Goal: Information Seeking & Learning: Find specific fact

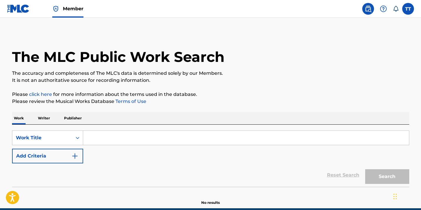
click at [148, 89] on div "The MLC Public Work Search The accuracy and completeness of The MLC's data is d…" at bounding box center [210, 118] width 411 height 173
click at [122, 142] on input "Search Form" at bounding box center [245, 138] width 325 height 14
paste input "244168"
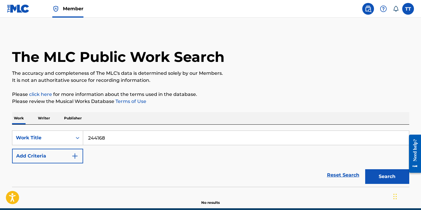
click at [140, 143] on input "244168" at bounding box center [245, 138] width 325 height 14
paste input "NEVER GIVE UP"
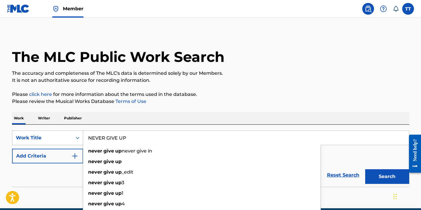
type input "NEVER GIVE UP"
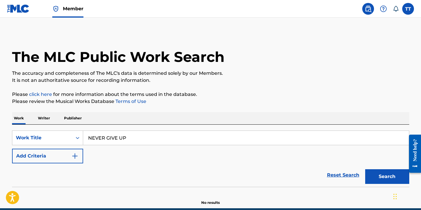
click at [54, 178] on div "Reset Search Search" at bounding box center [210, 174] width 397 height 23
click at [56, 155] on button "Add Criteria" at bounding box center [47, 156] width 71 height 15
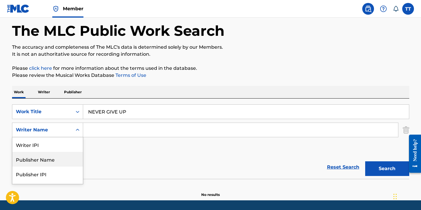
click at [56, 137] on div "Publisher Name, 2 of 5. 5 results available. Use Up and Down to choose options,…" at bounding box center [47, 130] width 71 height 15
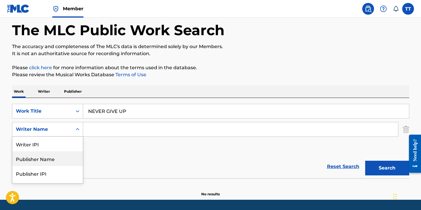
scroll to position [27, 0]
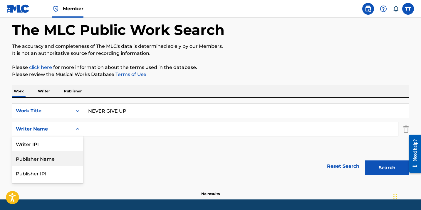
click at [56, 161] on div "Publisher Name" at bounding box center [47, 158] width 70 height 15
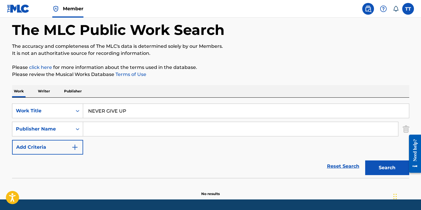
click at [109, 129] on input "Search Form" at bounding box center [240, 129] width 315 height 14
type input "hapilos"
click at [365, 161] on button "Search" at bounding box center [387, 168] width 44 height 15
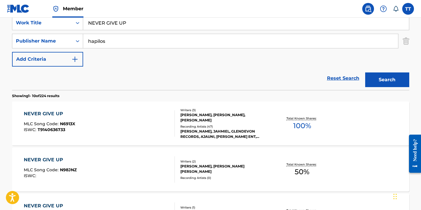
scroll to position [115, 0]
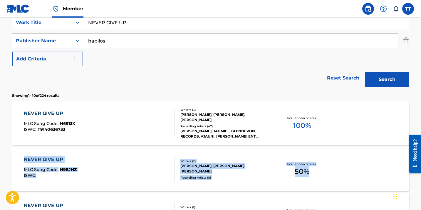
click at [131, 164] on div "NEVER GIVE UP MLC Song Code : N98JNZ ISWC :" at bounding box center [99, 169] width 151 height 26
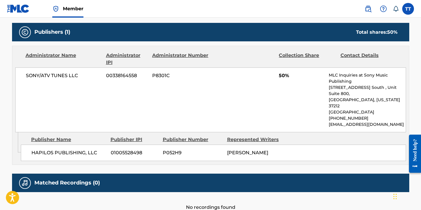
scroll to position [266, 0]
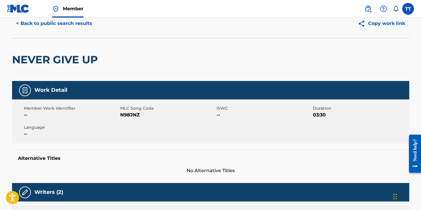
click at [39, 23] on button "< Back to public search results" at bounding box center [54, 23] width 84 height 15
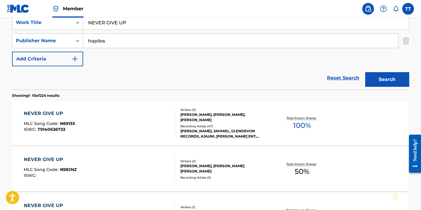
scroll to position [122, 0]
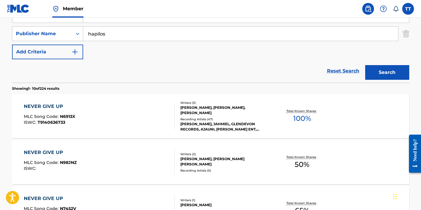
click at [110, 126] on div "NEVER GIVE UP MLC Song Code : N6913X ISWC : T9140636733" at bounding box center [99, 116] width 151 height 26
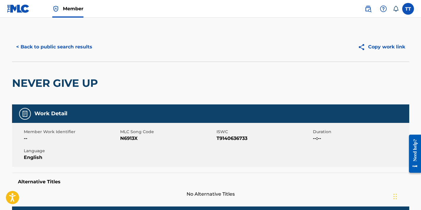
click at [63, 45] on button "< Back to public search results" at bounding box center [54, 47] width 84 height 15
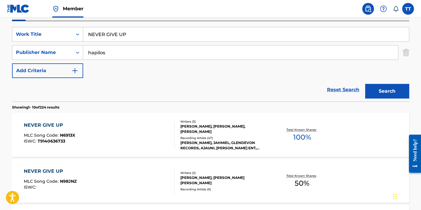
scroll to position [82, 0]
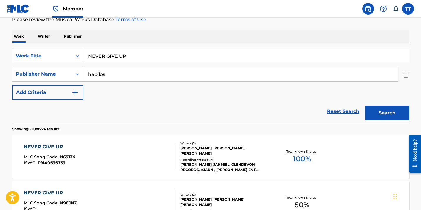
click at [121, 55] on input "NEVER GIVE UP" at bounding box center [245, 56] width 325 height 14
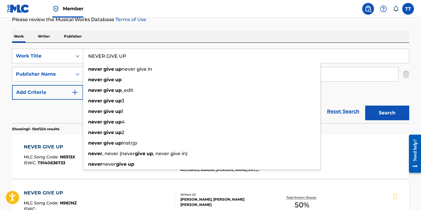
click at [121, 55] on input "NEVER GIVE UP" at bounding box center [245, 56] width 325 height 14
paste input "SAVING ALL MY LOVE"
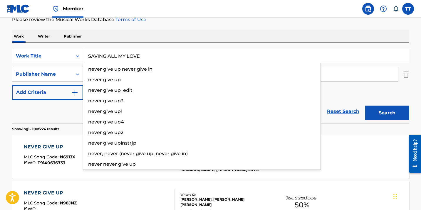
click at [365, 106] on button "Search" at bounding box center [387, 113] width 44 height 15
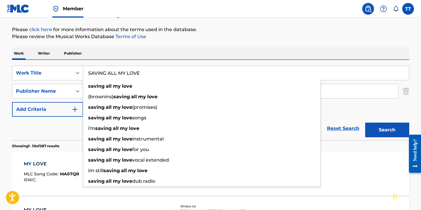
scroll to position [0, 0]
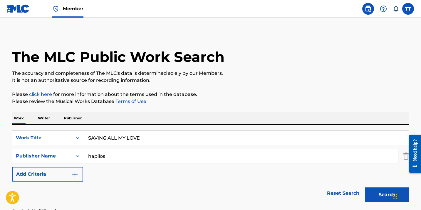
click at [121, 142] on input "SAVING ALL MY LOVE" at bounding box center [245, 138] width 325 height 14
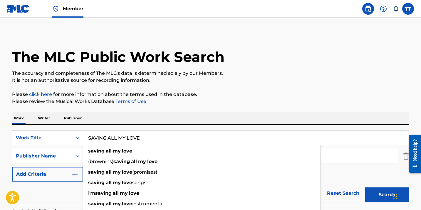
click at [121, 142] on input "SAVING ALL MY LOVE" at bounding box center [245, 138] width 325 height 14
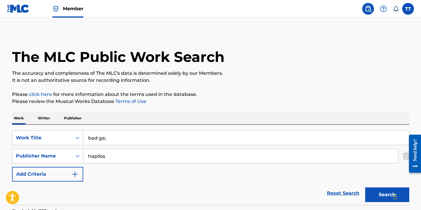
click at [365, 188] on button "Search" at bounding box center [387, 195] width 44 height 15
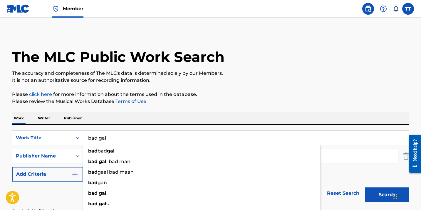
type input "bad gal"
click at [365, 188] on button "Search" at bounding box center [387, 195] width 44 height 15
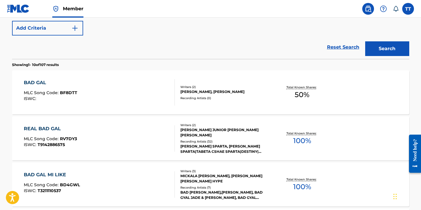
scroll to position [163, 0]
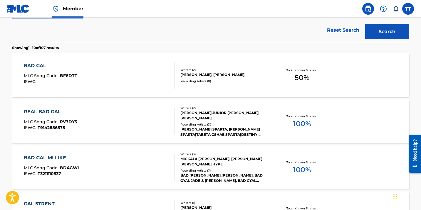
click at [99, 77] on div "BAD GAL MLC Song Code : BF8DTT ISWC :" at bounding box center [99, 75] width 151 height 26
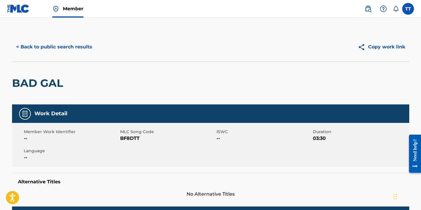
click at [36, 48] on button "< Back to public search results" at bounding box center [54, 47] width 84 height 15
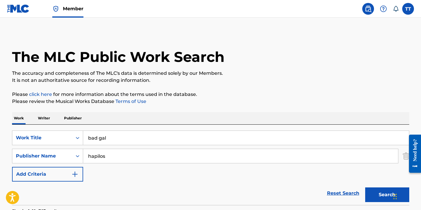
click at [97, 140] on input "bad gal" at bounding box center [245, 138] width 325 height 14
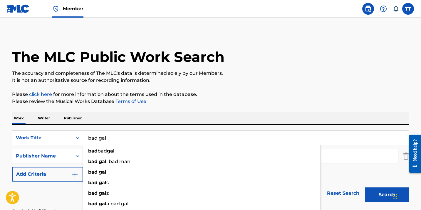
click at [97, 140] on input "bad gal" at bounding box center [245, 138] width 325 height 14
paste input "ALWAYS ON MY MIND"
type input "ALWAYS ON MY MIND"
click at [365, 188] on button "Search" at bounding box center [387, 195] width 44 height 15
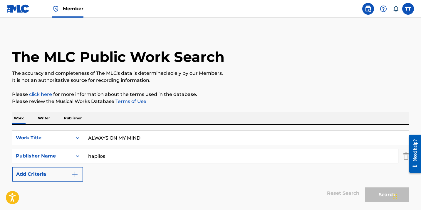
click at [365, 188] on button "Search" at bounding box center [387, 195] width 44 height 15
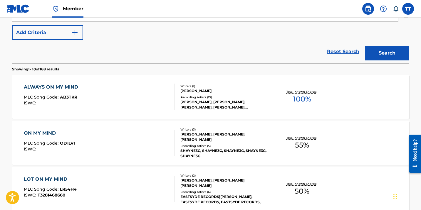
scroll to position [142, 0]
click at [101, 87] on div "ALWAYS ON MY MIND MLC Song Code : AB3TKR ISWC :" at bounding box center [99, 96] width 151 height 26
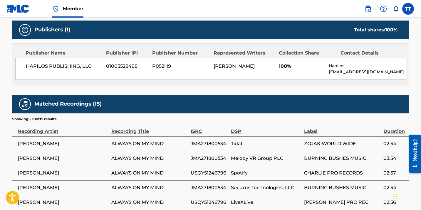
scroll to position [386, 0]
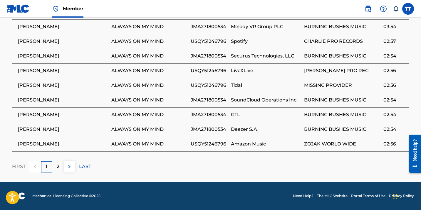
click at [58, 166] on p "2" at bounding box center [58, 166] width 3 height 7
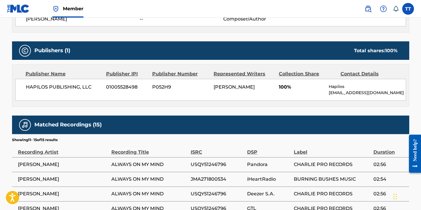
scroll to position [313, 0]
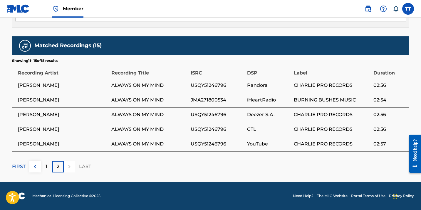
click at [43, 169] on div "1" at bounding box center [46, 166] width 11 height 11
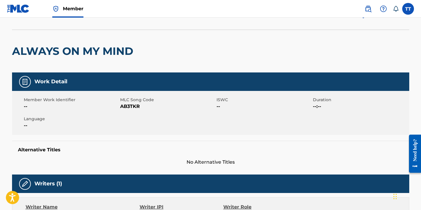
scroll to position [0, 0]
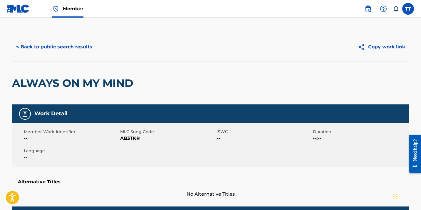
click at [30, 41] on button "< Back to public search results" at bounding box center [54, 47] width 84 height 15
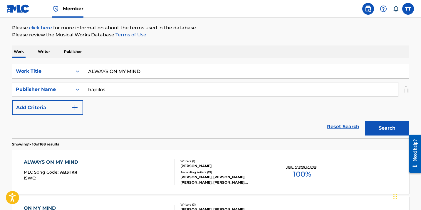
scroll to position [55, 0]
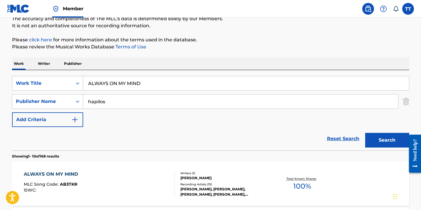
click at [107, 85] on input "ALWAYS ON MY MIND" at bounding box center [245, 83] width 325 height 14
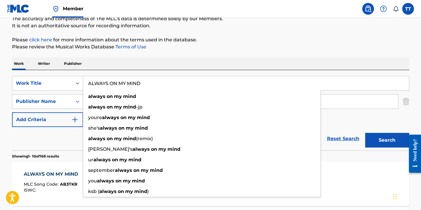
click at [107, 85] on input "ALWAYS ON MY MIND" at bounding box center [245, 83] width 325 height 14
paste input "BIG AH DAT"
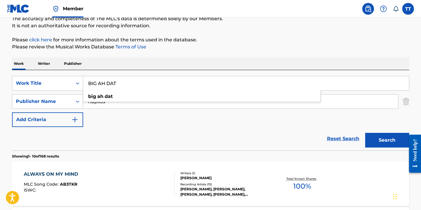
click at [365, 133] on button "Search" at bounding box center [387, 140] width 44 height 15
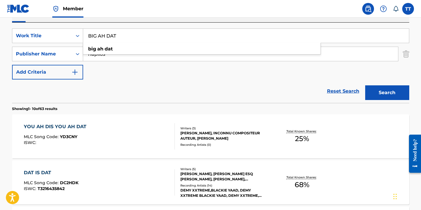
scroll to position [61, 0]
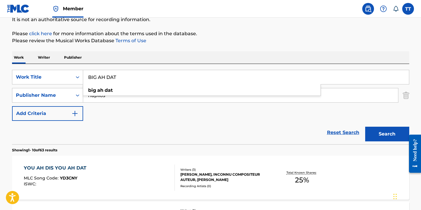
click at [97, 74] on input "BIG AH DAT" at bounding box center [245, 77] width 325 height 14
paste input "UPS & DOWNS"
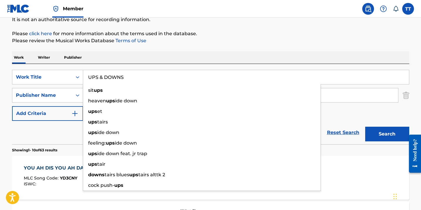
click at [365, 127] on button "Search" at bounding box center [387, 134] width 44 height 15
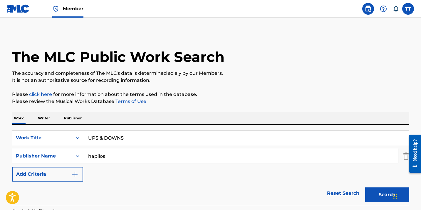
scroll to position [0, 0]
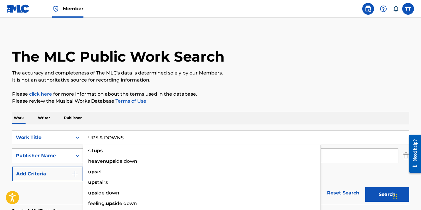
click at [101, 138] on input "UPS & DOWNS" at bounding box center [245, 138] width 325 height 14
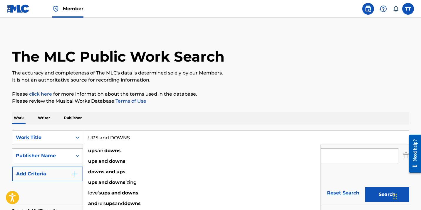
click at [365, 187] on button "Search" at bounding box center [387, 194] width 44 height 15
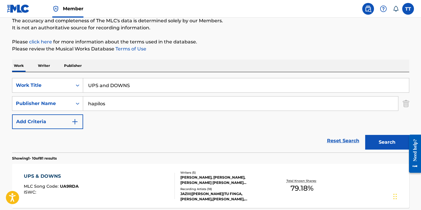
scroll to position [0, 0]
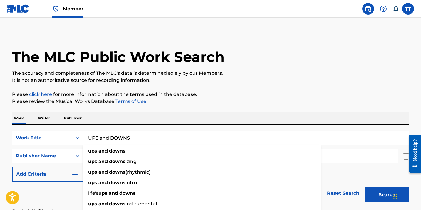
click at [141, 134] on input "UPS and DOWNS" at bounding box center [245, 138] width 325 height 14
paste input "VANCLEEF"
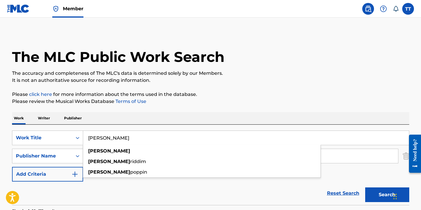
type input "VANCLEEF"
click at [365, 188] on button "Search" at bounding box center [387, 195] width 44 height 15
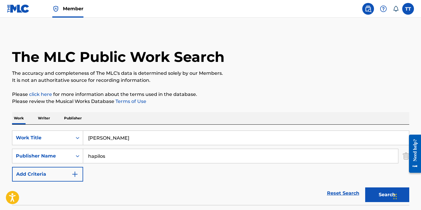
click at [126, 146] on div "SearchWithCriteria534b91a5-5da4-48c0-a736-2db7fdccd0ce Work Title VANCLEEF Sear…" at bounding box center [210, 156] width 397 height 51
click at [376, 197] on button "Search" at bounding box center [387, 195] width 44 height 15
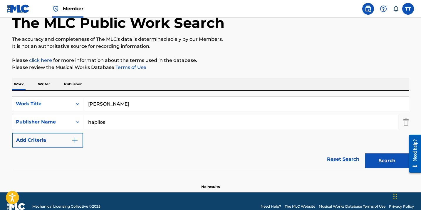
scroll to position [45, 0]
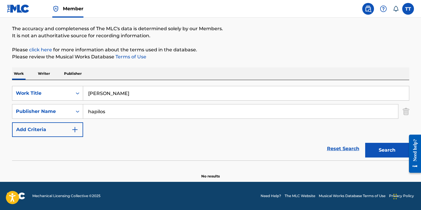
click at [98, 114] on input "hapilos" at bounding box center [240, 111] width 315 height 14
click at [365, 143] on button "Search" at bounding box center [387, 150] width 44 height 15
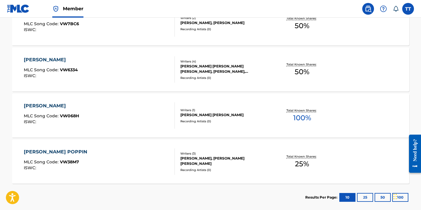
scroll to position [251, 0]
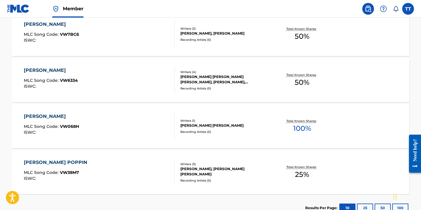
click at [99, 94] on div "VANCLEEF MLC Song Code : VW6334 ISWC : Writers ( 4 ) RAJAY ROMAIN NEDRICK, RAHE…" at bounding box center [210, 80] width 397 height 44
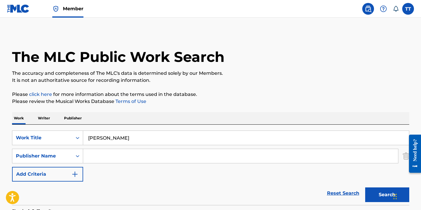
click at [104, 137] on input "VANCLEEF" at bounding box center [245, 138] width 325 height 14
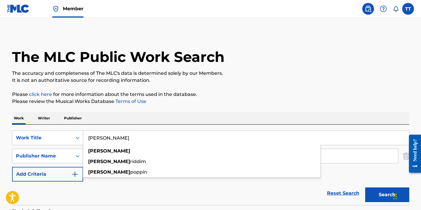
click at [104, 137] on input "VANCLEEF" at bounding box center [245, 138] width 325 height 14
paste input "SIANCE"
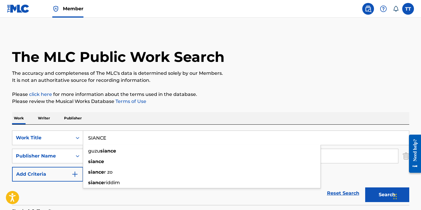
click at [365, 188] on button "Search" at bounding box center [387, 195] width 44 height 15
click at [127, 141] on input "SIANCE" at bounding box center [245, 138] width 325 height 14
paste input "LUST"
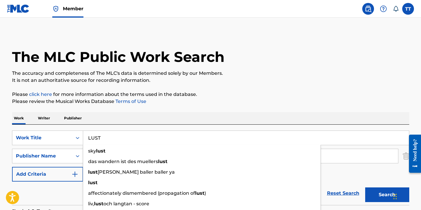
type input "LUST"
click at [365, 188] on button "Search" at bounding box center [387, 195] width 44 height 15
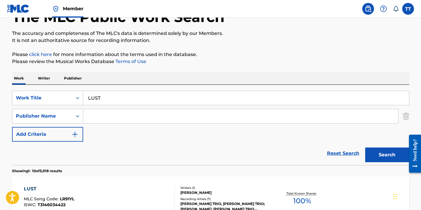
scroll to position [24, 0]
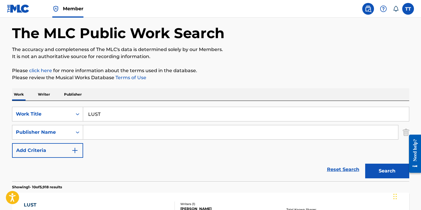
click at [112, 139] on input "Search Form" at bounding box center [240, 132] width 315 height 14
click at [112, 135] on input "Search Form" at bounding box center [240, 132] width 315 height 14
type input "hapilos"
click at [365, 164] on button "Search" at bounding box center [387, 171] width 44 height 15
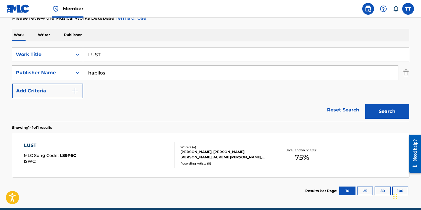
scroll to position [109, 0]
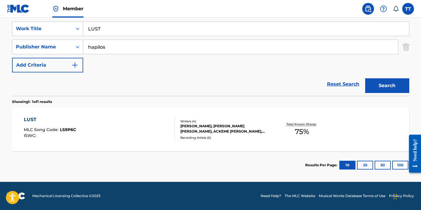
click at [116, 143] on div "LUST MLC Song Code : LS9P6C ISWC : Writers ( 4 ) JUSTIN ANAND JUNAGADALA, CURT …" at bounding box center [210, 129] width 397 height 44
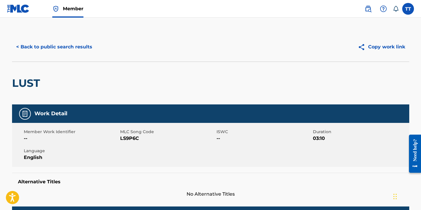
scroll to position [6, 0]
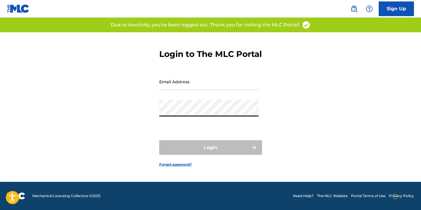
type input "[EMAIL_ADDRESS][DOMAIN_NAME]"
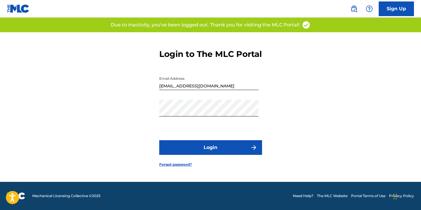
click at [202, 153] on button "Login" at bounding box center [210, 147] width 103 height 15
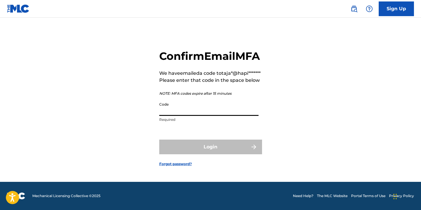
click at [200, 116] on input "Code" at bounding box center [208, 107] width 99 height 17
paste input "312940"
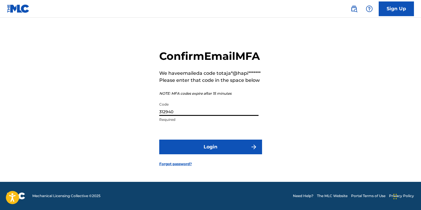
type input "312940"
click at [159, 140] on button "Login" at bounding box center [210, 147] width 103 height 15
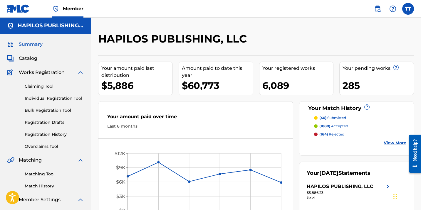
click at [376, 9] on img at bounding box center [377, 8] width 7 height 7
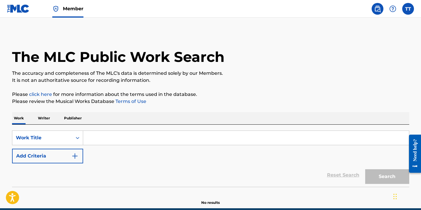
click at [123, 142] on input "Search Form" at bounding box center [245, 138] width 325 height 14
paste input "LUST"
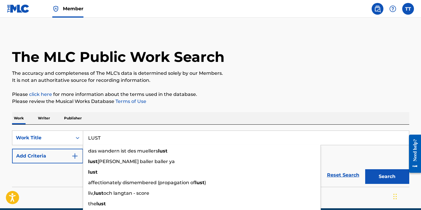
type input "LUST"
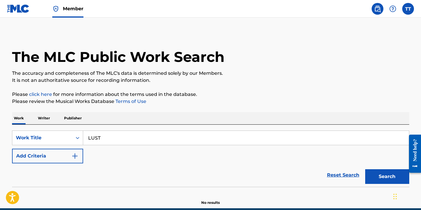
click at [40, 161] on button "Add Criteria" at bounding box center [47, 156] width 71 height 15
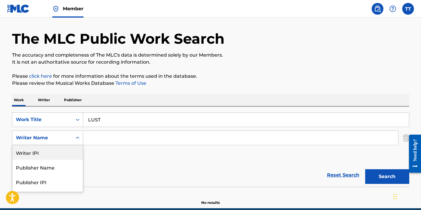
click at [53, 145] on div "Writer IPI, 1 of 5. 5 results available. Use Up and Down to choose options, pre…" at bounding box center [47, 138] width 71 height 15
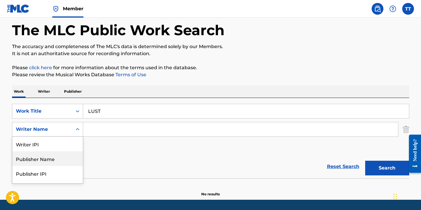
scroll to position [27, 0]
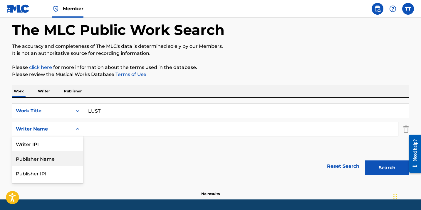
drag, startPoint x: 53, startPoint y: 162, endPoint x: 57, endPoint y: 159, distance: 4.4
click at [53, 162] on div "Publisher Name" at bounding box center [47, 158] width 70 height 15
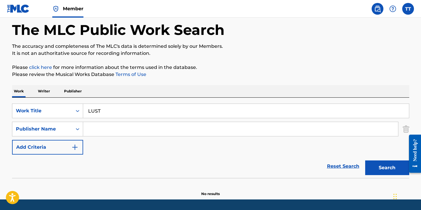
click at [98, 132] on input "Search Form" at bounding box center [240, 129] width 315 height 14
type input "hapilos"
click at [365, 161] on button "Search" at bounding box center [387, 168] width 44 height 15
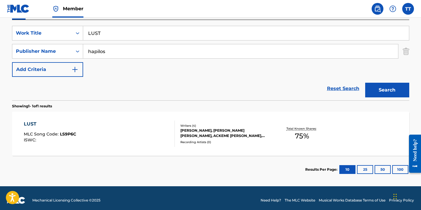
scroll to position [109, 0]
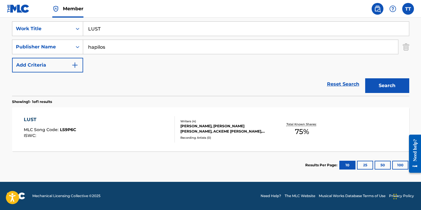
click at [92, 124] on div "LUST MLC Song Code : LS9P6C ISWC :" at bounding box center [99, 129] width 151 height 26
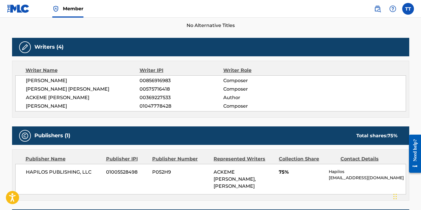
scroll to position [88, 0]
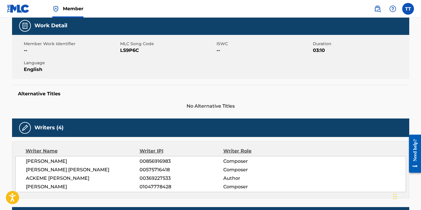
click at [129, 48] on span "LS9P6C" at bounding box center [167, 50] width 95 height 7
copy span "LS9P6C"
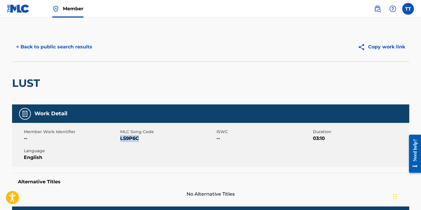
click at [41, 44] on button "< Back to public search results" at bounding box center [54, 47] width 84 height 15
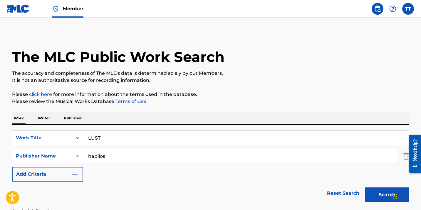
scroll to position [76, 0]
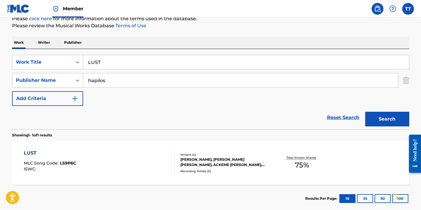
click at [113, 64] on input "LUST" at bounding box center [245, 62] width 325 height 14
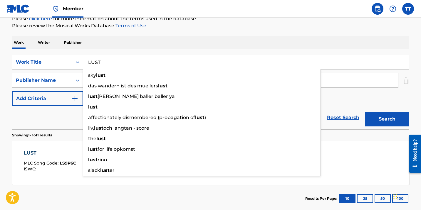
click at [113, 64] on input "LUST" at bounding box center [245, 62] width 325 height 14
paste input "TURNING ME ON"
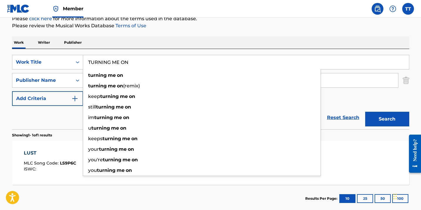
click at [365, 112] on button "Search" at bounding box center [387, 119] width 44 height 15
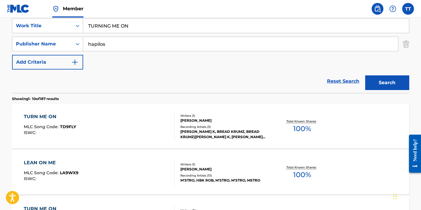
scroll to position [110, 0]
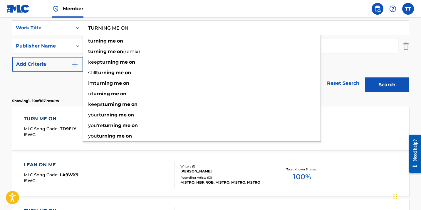
click at [105, 28] on input "TURNING ME ON" at bounding box center [245, 28] width 325 height 14
paste input "MOOD SWINGS"
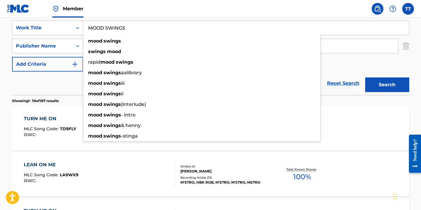
click at [365, 77] on button "Search" at bounding box center [387, 84] width 44 height 15
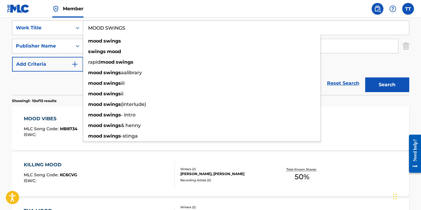
click at [110, 23] on input "MOOD SWINGS" at bounding box center [245, 28] width 325 height 14
click at [110, 25] on input "MOOD SWINGS" at bounding box center [245, 28] width 325 height 14
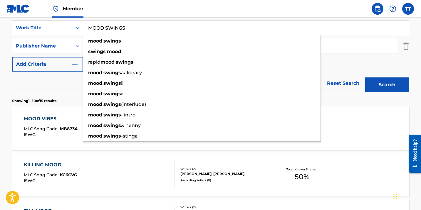
click at [110, 25] on input "MOOD SWINGS" at bounding box center [245, 28] width 325 height 14
paste input "SO BAD"
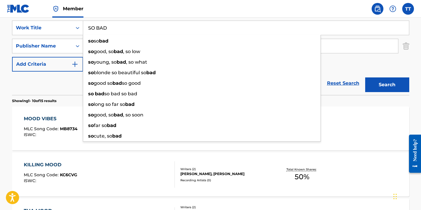
click at [53, 83] on div "Reset Search Search" at bounding box center [210, 83] width 397 height 23
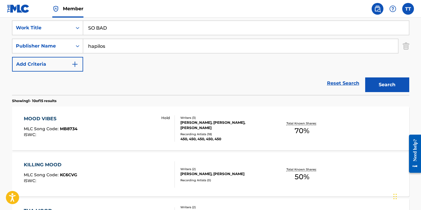
click at [380, 84] on button "Search" at bounding box center [387, 84] width 44 height 15
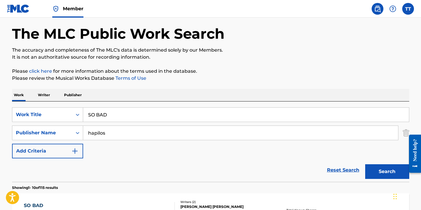
scroll to position [0, 0]
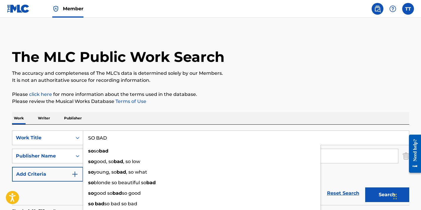
click at [121, 139] on input "SO BAD" at bounding box center [245, 138] width 325 height 14
paste input "LOOK"
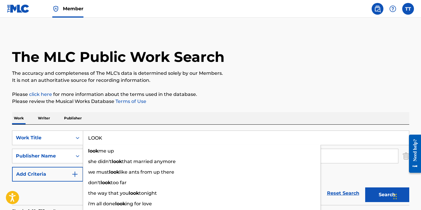
click at [365, 188] on button "Search" at bounding box center [387, 195] width 44 height 15
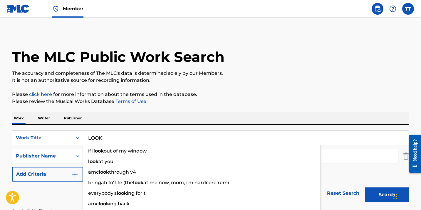
click at [110, 136] on input "LOOK" at bounding box center [245, 138] width 325 height 14
paste input "MIND OF YOUR OWN"
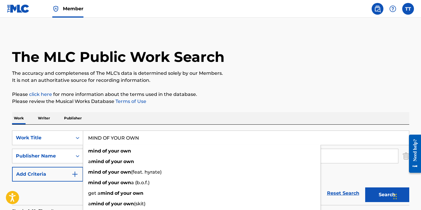
click at [365, 188] on button "Search" at bounding box center [387, 195] width 44 height 15
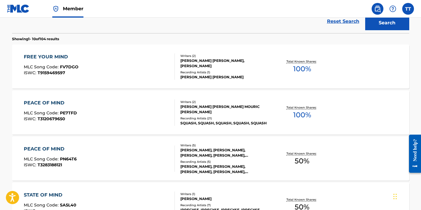
scroll to position [128, 0]
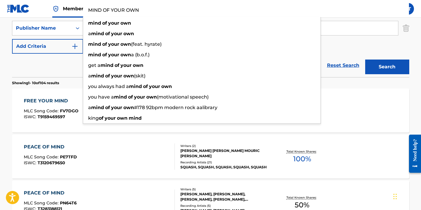
click at [129, 11] on input "MIND OF YOUR OWN" at bounding box center [245, 10] width 325 height 14
paste input "CLOSE FRIENDS"
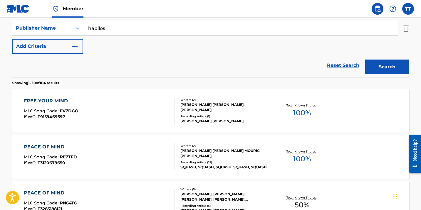
click at [372, 72] on button "Search" at bounding box center [387, 67] width 44 height 15
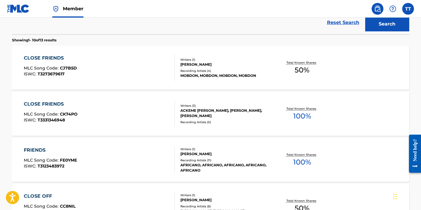
scroll to position [0, 0]
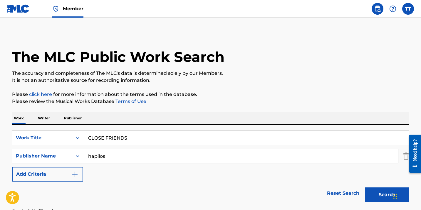
click at [132, 145] on input "CLOSE FRIENDS" at bounding box center [245, 138] width 325 height 14
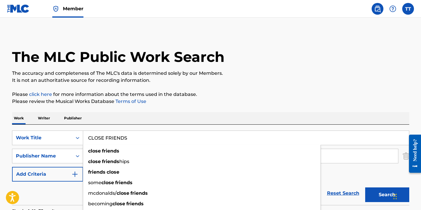
paste input "BLESSING FOLLOW MY PATH"
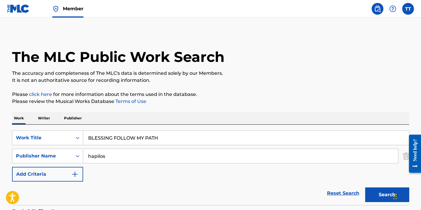
click at [378, 196] on button "Search" at bounding box center [387, 195] width 44 height 15
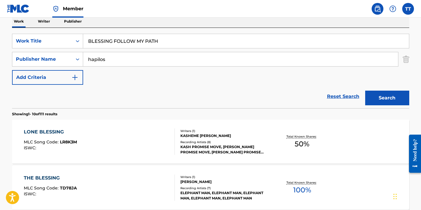
scroll to position [111, 0]
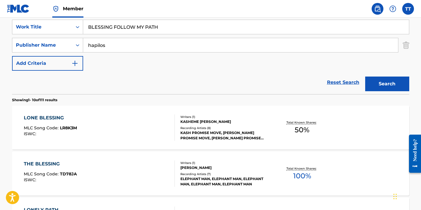
click at [373, 88] on button "Search" at bounding box center [387, 84] width 44 height 15
click at [122, 24] on input "BLESSING FOLLOW MY PATH" at bounding box center [245, 27] width 325 height 14
paste input "ABYLON WAR CRY"
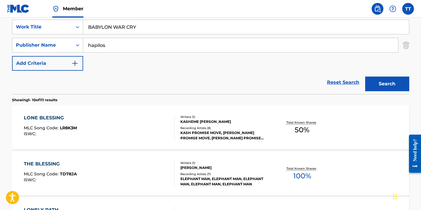
click at [365, 77] on button "Search" at bounding box center [387, 84] width 44 height 15
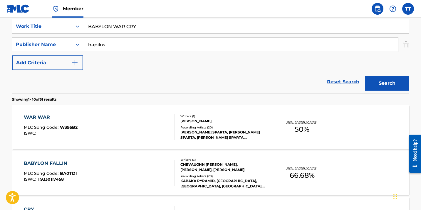
scroll to position [113, 0]
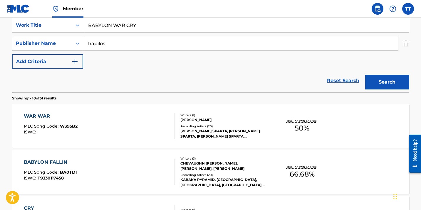
click at [107, 24] on input "BABYLON WAR CRY" at bounding box center [245, 25] width 325 height 14
paste input "LONELY PATH"
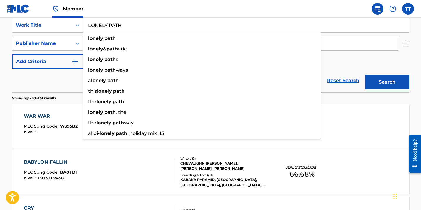
type input "LONELY PATH"
click at [365, 75] on button "Search" at bounding box center [387, 82] width 44 height 15
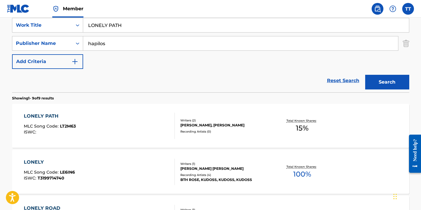
click at [45, 134] on div "ISWC :" at bounding box center [50, 132] width 52 height 4
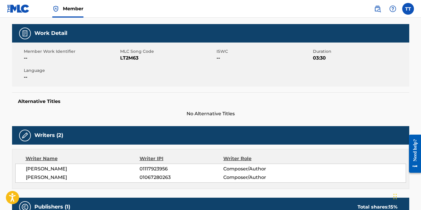
scroll to position [73, 0]
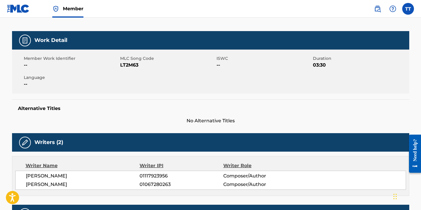
click at [127, 65] on span "LT2M63" at bounding box center [167, 65] width 95 height 7
copy span "LT2M63"
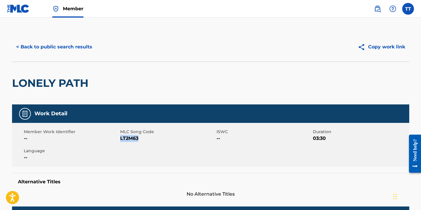
copy span "LT2M63"
click at [65, 45] on button "< Back to public search results" at bounding box center [54, 47] width 84 height 15
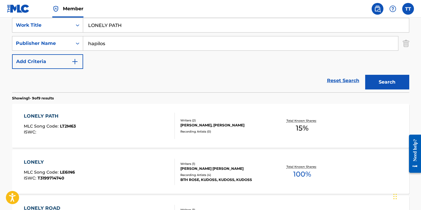
click at [108, 27] on input "LONELY PATH" at bounding box center [245, 25] width 325 height 14
click at [107, 27] on input "LONELY PATH" at bounding box center [245, 25] width 325 height 14
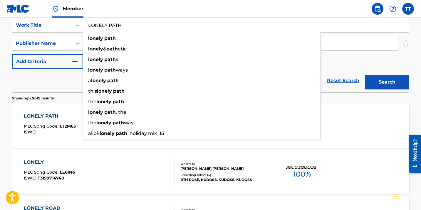
click at [107, 27] on input "LONELY PATH" at bounding box center [245, 25] width 325 height 14
paste input "PAST LIFE LOVE"
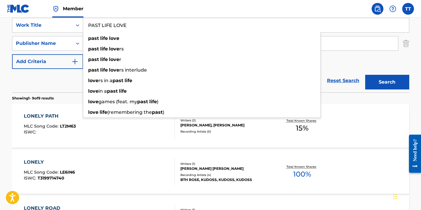
click at [365, 75] on button "Search" at bounding box center [387, 82] width 44 height 15
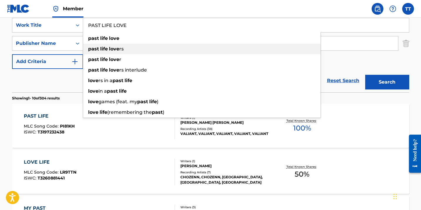
scroll to position [107, 0]
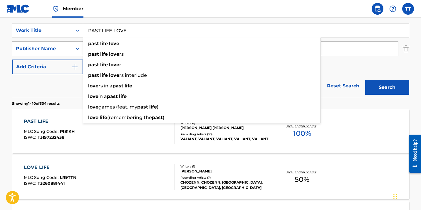
click at [108, 34] on input "PAST LIFE LOVE" at bounding box center [245, 30] width 325 height 14
paste input "SEE JAH"
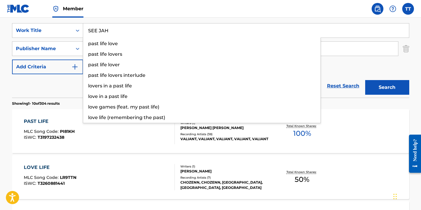
click at [365, 80] on button "Search" at bounding box center [387, 87] width 44 height 15
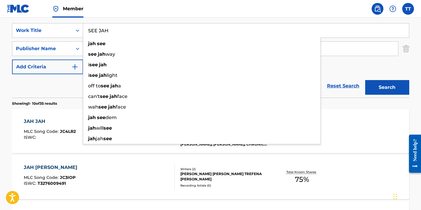
click at [98, 30] on input "SEE JAH" at bounding box center [245, 30] width 325 height 14
paste input "PULL UP"
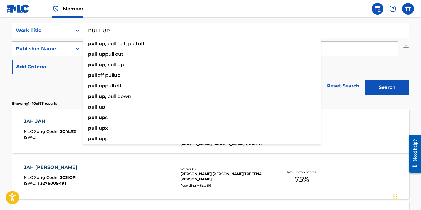
click at [365, 80] on button "Search" at bounding box center [387, 87] width 44 height 15
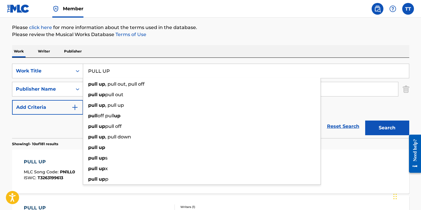
scroll to position [5, 0]
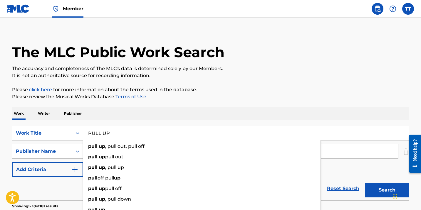
click at [113, 130] on input "PULL UP" at bounding box center [245, 133] width 325 height 14
paste input "SLOW DOWN"
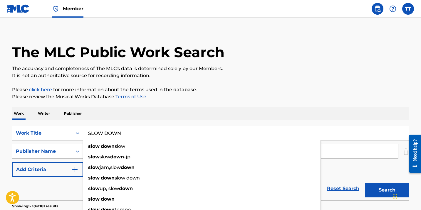
click at [365, 183] on button "Search" at bounding box center [387, 190] width 44 height 15
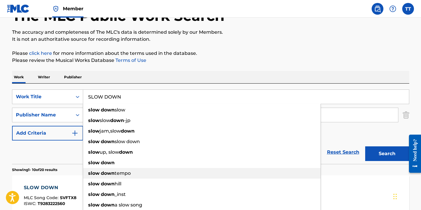
scroll to position [23, 0]
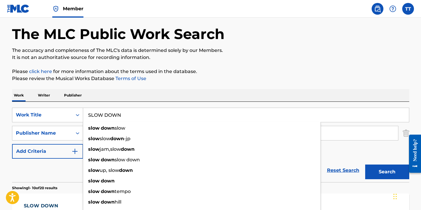
click at [106, 114] on input "SLOW DOWN" at bounding box center [245, 115] width 325 height 14
click at [106, 115] on input "SLOW DOWN" at bounding box center [245, 115] width 325 height 14
paste input "THONG DROP"
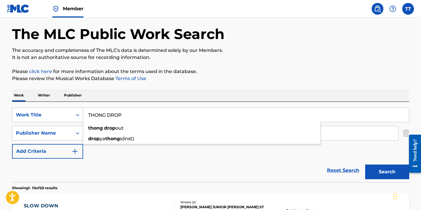
click at [365, 165] on button "Search" at bounding box center [387, 172] width 44 height 15
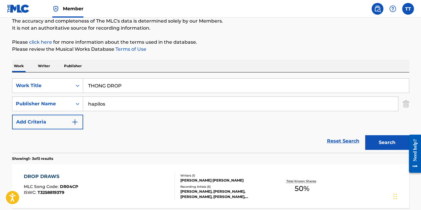
scroll to position [87, 0]
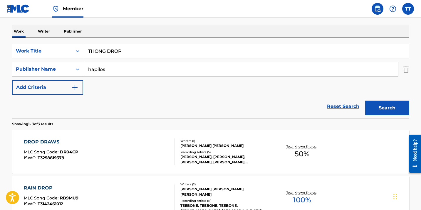
click at [379, 107] on button "Search" at bounding box center [387, 108] width 44 height 15
click at [102, 52] on input "THONG DROP" at bounding box center [245, 51] width 325 height 14
click at [102, 53] on input "THONG DROP" at bounding box center [245, 51] width 325 height 14
paste input "WORK FOR ME"
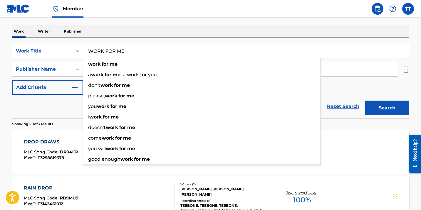
click at [365, 101] on button "Search" at bounding box center [387, 108] width 44 height 15
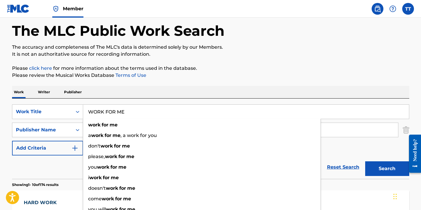
scroll to position [0, 0]
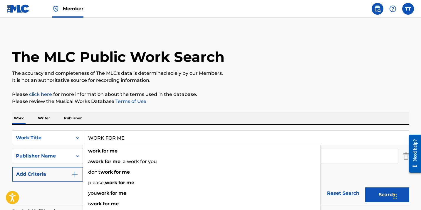
click at [114, 139] on input "WORK FOR ME" at bounding box center [245, 138] width 325 height 14
paste input "PLAY ON"
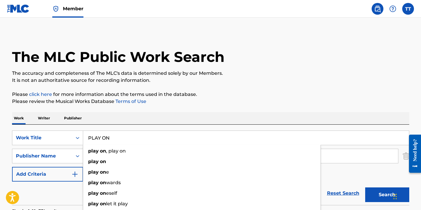
click at [365, 188] on button "Search" at bounding box center [387, 195] width 44 height 15
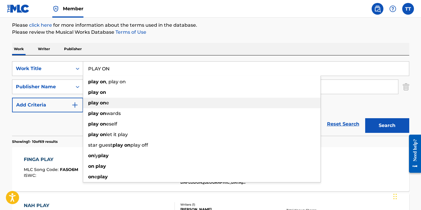
scroll to position [62, 0]
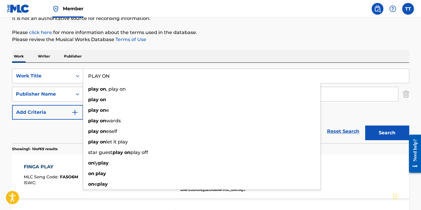
click at [102, 73] on input "PLAY ON" at bounding box center [245, 76] width 325 height 14
paste input "IECES MOON"
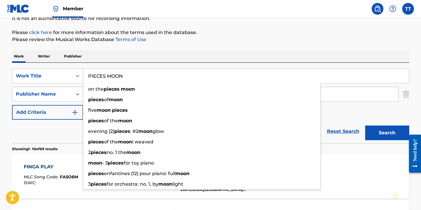
click at [365, 126] on button "Search" at bounding box center [387, 133] width 44 height 15
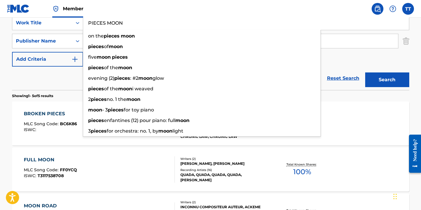
scroll to position [114, 0]
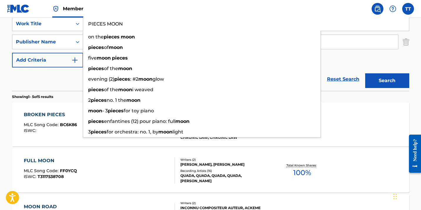
click at [45, 85] on div "Reset Search Search" at bounding box center [210, 78] width 397 height 23
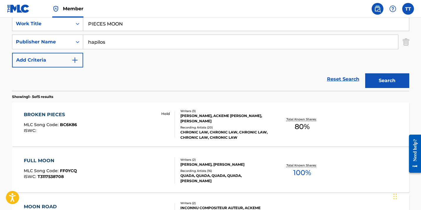
click at [117, 30] on input "PIECES MOON" at bounding box center [245, 24] width 325 height 14
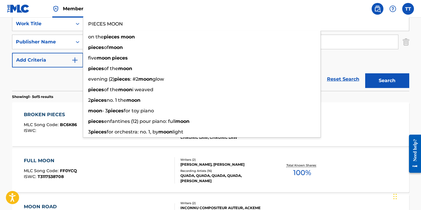
click at [116, 30] on input "PIECES MOON" at bounding box center [245, 24] width 325 height 14
paste input "RHUDE"
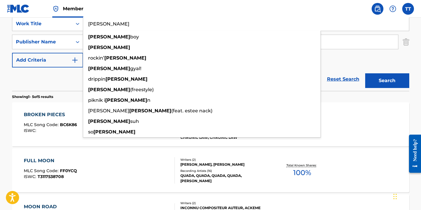
type input "RHUDE"
click at [365, 73] on button "Search" at bounding box center [387, 80] width 44 height 15
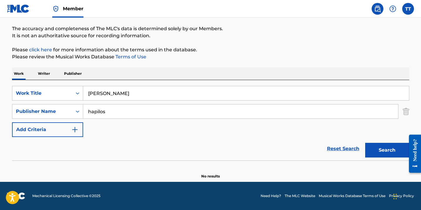
scroll to position [45, 0]
click at [120, 110] on input "hapilos" at bounding box center [240, 111] width 315 height 14
click at [120, 111] on input "hapilos" at bounding box center [240, 111] width 315 height 14
click at [383, 149] on button "Search" at bounding box center [387, 150] width 44 height 15
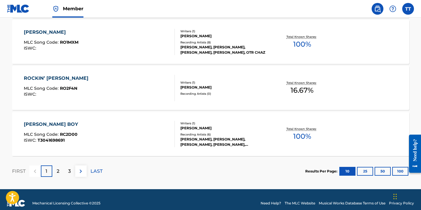
scroll to position [522, 0]
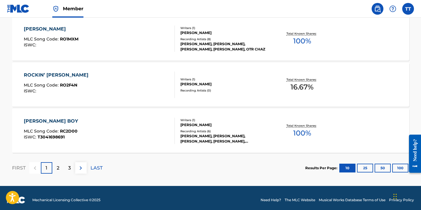
click at [53, 170] on div "2" at bounding box center [57, 167] width 11 height 11
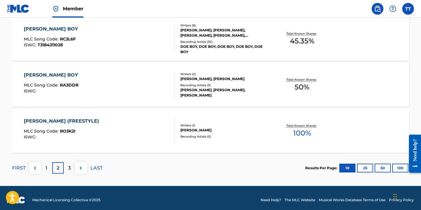
click at [47, 172] on div "1" at bounding box center [46, 167] width 11 height 11
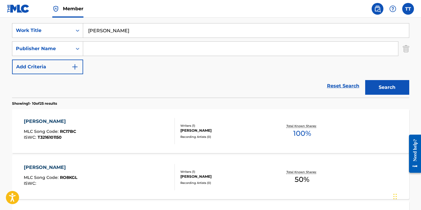
scroll to position [90, 0]
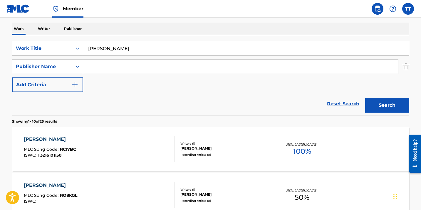
click at [125, 48] on input "RHUDE" at bounding box center [245, 48] width 325 height 14
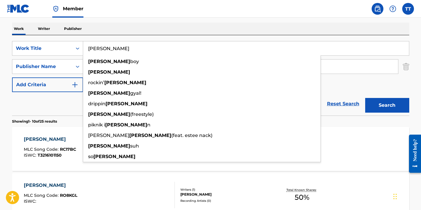
click at [125, 48] on input "RHUDE" at bounding box center [245, 48] width 325 height 14
paste input "TIP (REMIX)"
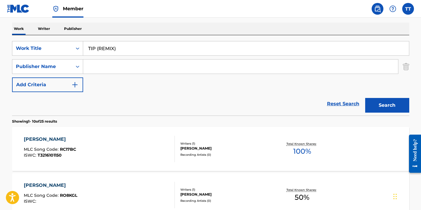
type input "TIP (REMIX)"
click at [365, 98] on button "Search" at bounding box center [387, 105] width 44 height 15
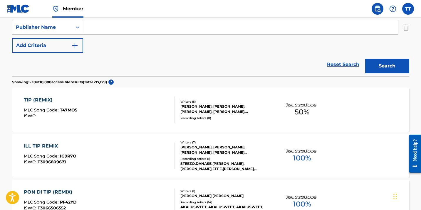
scroll to position [133, 0]
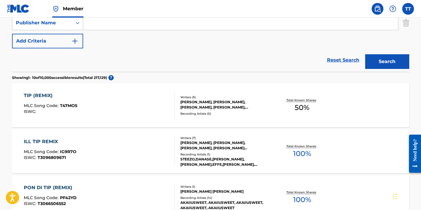
click at [113, 96] on div "TIP (REMIX) MLC Song Code : T47MO5 ISWC :" at bounding box center [99, 105] width 151 height 26
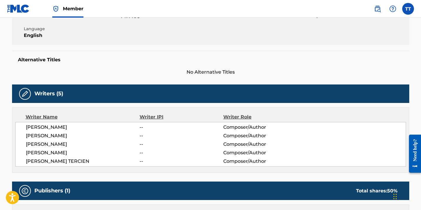
scroll to position [118, 0]
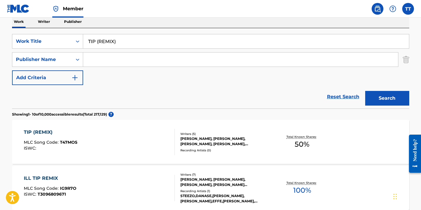
scroll to position [80, 0]
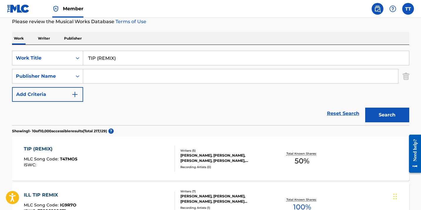
click at [99, 74] on input "Search Form" at bounding box center [240, 76] width 315 height 14
click at [140, 63] on input "TIP (REMIX)" at bounding box center [245, 58] width 325 height 14
paste input "ROLLING"
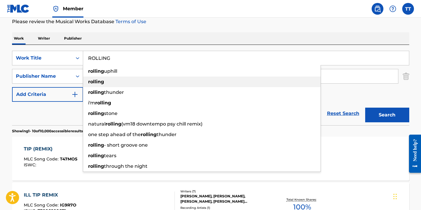
click at [146, 80] on div "rolling" at bounding box center [201, 82] width 237 height 11
type input "rolling"
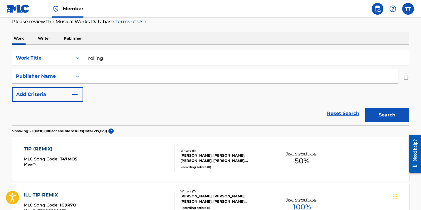
click at [142, 80] on input "Search Form" at bounding box center [240, 76] width 315 height 14
type input "hapilos"
click at [365, 108] on button "Search" at bounding box center [387, 115] width 44 height 15
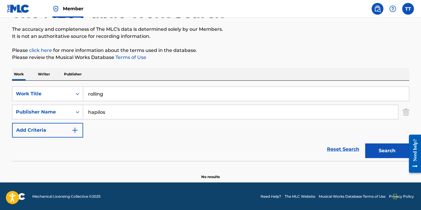
scroll to position [45, 0]
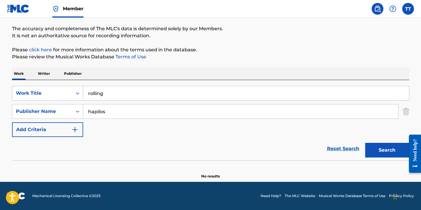
click at [129, 92] on input "rolling" at bounding box center [245, 93] width 325 height 14
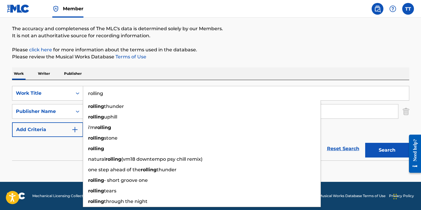
click at [129, 92] on input "rolling" at bounding box center [245, 93] width 325 height 14
paste input "CHOPPA DEM"
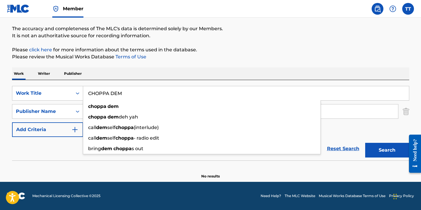
click at [365, 143] on button "Search" at bounding box center [387, 150] width 44 height 15
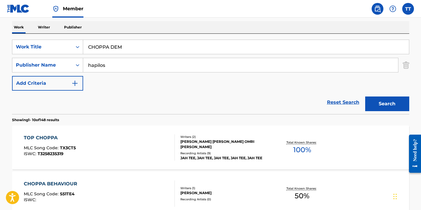
scroll to position [102, 0]
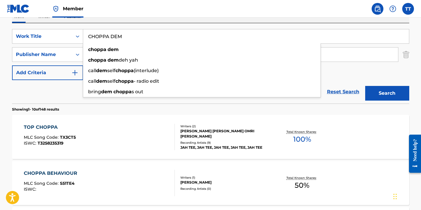
click at [163, 39] on input "CHOPPA DEM" at bounding box center [245, 36] width 325 height 14
paste input "GWAN SO"
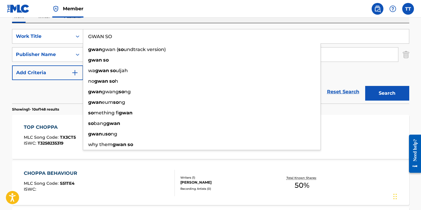
click at [365, 86] on button "Search" at bounding box center [387, 93] width 44 height 15
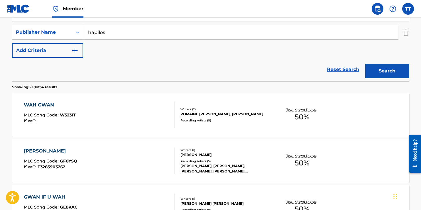
scroll to position [129, 0]
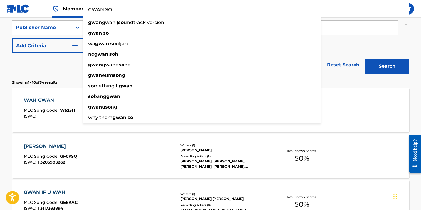
click at [120, 6] on input "GWAN SO" at bounding box center [245, 9] width 325 height 14
paste input "TEACH ME"
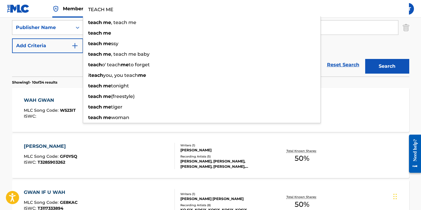
click at [365, 59] on button "Search" at bounding box center [387, 66] width 44 height 15
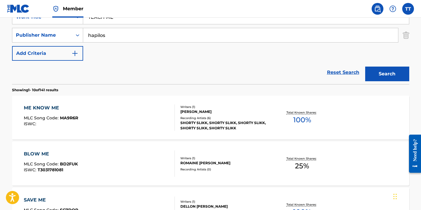
scroll to position [114, 0]
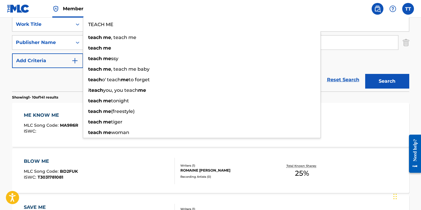
click at [134, 28] on input "TEACH ME" at bounding box center [245, 24] width 325 height 14
paste input "HAPPY SANTA"
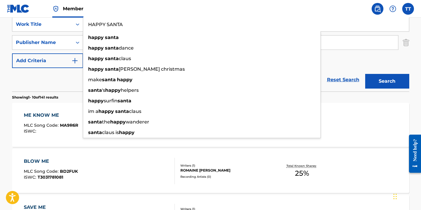
click at [365, 74] on button "Search" at bounding box center [387, 81] width 44 height 15
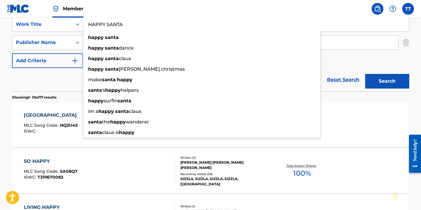
click at [135, 21] on input "HAPPY SANTA" at bounding box center [245, 24] width 325 height 14
paste input "DIE"
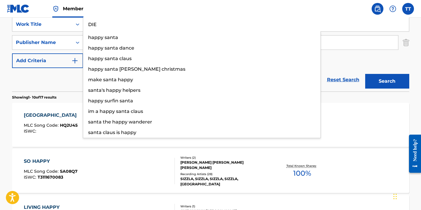
type input "DIE"
click at [365, 74] on button "Search" at bounding box center [387, 81] width 44 height 15
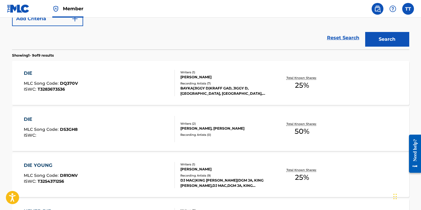
scroll to position [158, 0]
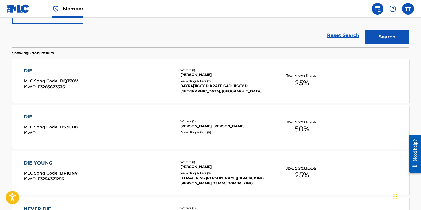
click at [117, 125] on div "DIE MLC Song Code : DS3GH8 ISWC :" at bounding box center [99, 127] width 151 height 26
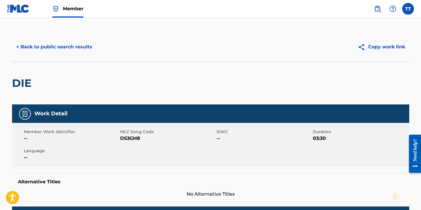
click at [124, 139] on span "DS3GH8" at bounding box center [167, 138] width 95 height 7
copy span "DS3GH8"
click at [64, 48] on button "< Back to public search results" at bounding box center [54, 47] width 84 height 15
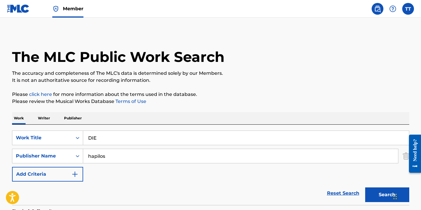
click at [119, 138] on input "DIE" at bounding box center [245, 138] width 325 height 14
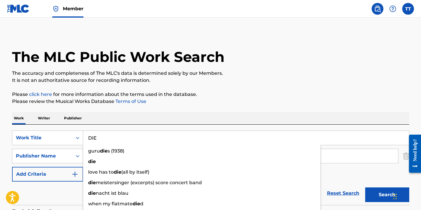
paste input "COUGAR (SUGAR BABY)"
type input "COUGAR (SUGAR BABY)"
click at [365, 188] on button "Search" at bounding box center [387, 195] width 44 height 15
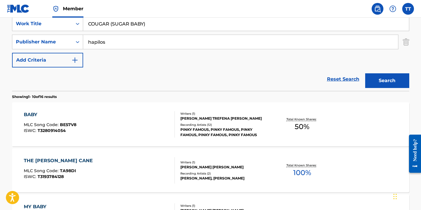
scroll to position [110, 0]
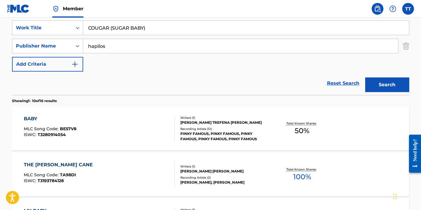
click at [389, 90] on button "Search" at bounding box center [387, 84] width 44 height 15
click at [141, 46] on input "hapilos" at bounding box center [240, 46] width 315 height 14
click at [386, 84] on button "Search" at bounding box center [387, 84] width 44 height 15
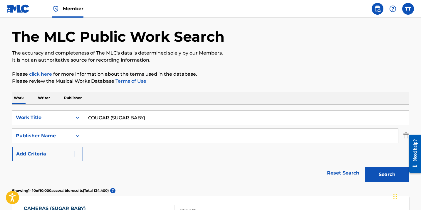
scroll to position [0, 0]
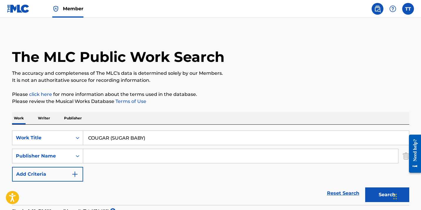
click at [122, 141] on input "COUGAR (SUGAR BABY)" at bounding box center [245, 138] width 325 height 14
paste input "SMOKE"
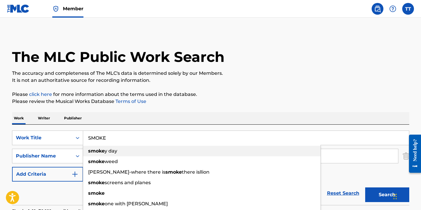
type input "SMOKE"
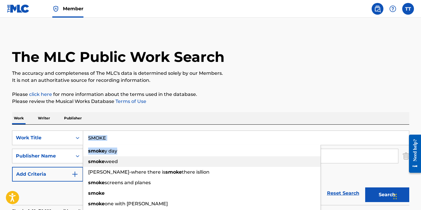
drag, startPoint x: 114, startPoint y: 158, endPoint x: 125, endPoint y: 141, distance: 20.6
click at [125, 141] on div "SMOKE smoke y day smoke weed dubois-where there is smoke there isllion smoke sc…" at bounding box center [245, 138] width 325 height 14
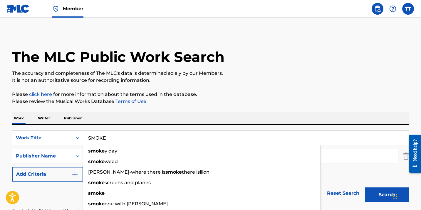
click at [135, 112] on div "Work Writer Publisher" at bounding box center [210, 118] width 397 height 12
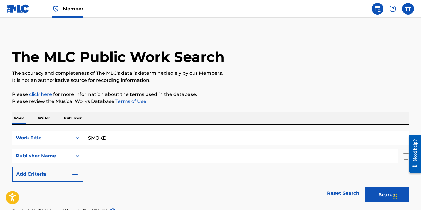
click at [121, 162] on input "Search Form" at bounding box center [240, 156] width 315 height 14
click at [122, 157] on input "Search Form" at bounding box center [240, 156] width 315 height 14
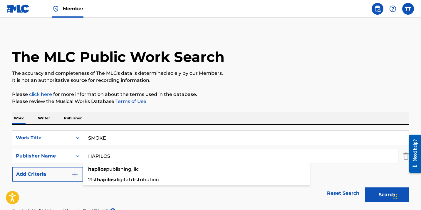
type input "HAPILOS"
click at [365, 188] on button "Search" at bounding box center [387, 195] width 44 height 15
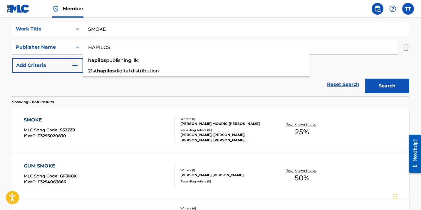
scroll to position [105, 0]
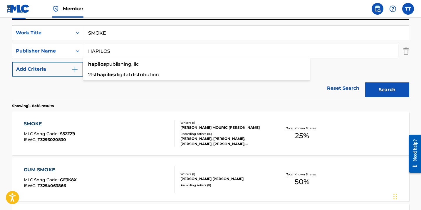
click at [103, 33] on input "SMOKE" at bounding box center [245, 33] width 325 height 14
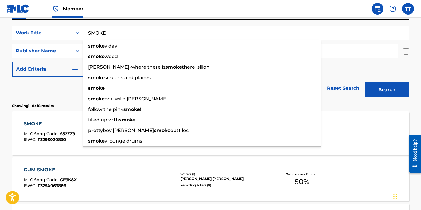
click at [103, 33] on input "SMOKE" at bounding box center [245, 33] width 325 height 14
paste input "TATE OF PANIC"
click at [365, 82] on button "Search" at bounding box center [387, 89] width 44 height 15
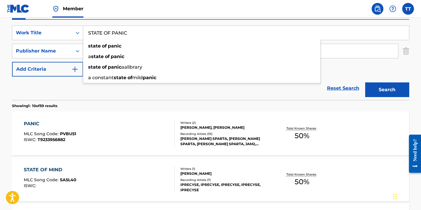
click at [113, 34] on input "STATE OF PANIC" at bounding box center [245, 33] width 325 height 14
paste input "PERFECT"
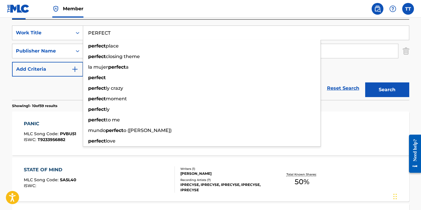
click at [365, 82] on button "Search" at bounding box center [387, 89] width 44 height 15
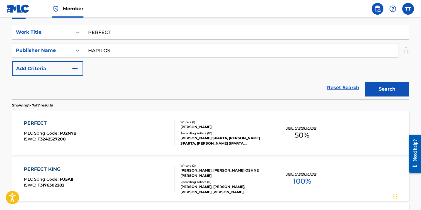
scroll to position [117, 0]
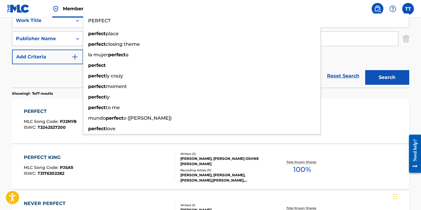
click at [124, 22] on input "PERFECT" at bounding box center [245, 20] width 325 height 14
paste input "HEAVY WEIGHT"
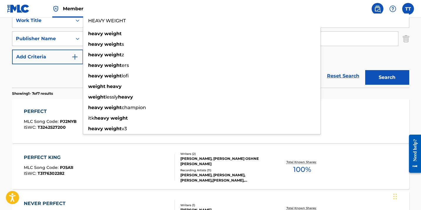
click at [365, 70] on button "Search" at bounding box center [387, 77] width 44 height 15
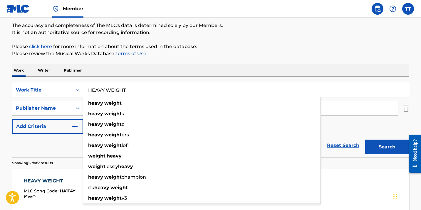
scroll to position [0, 0]
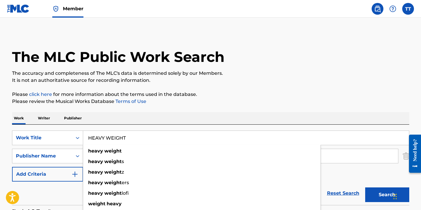
click at [108, 140] on input "HEAVY WEIGHT" at bounding box center [245, 138] width 325 height 14
click at [108, 139] on input "HEAVY WEIGHT" at bounding box center [245, 138] width 325 height 14
paste input "PUNTA BADNESS"
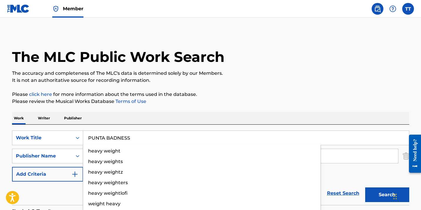
type input "PUNTA BADNESS"
click at [365, 188] on button "Search" at bounding box center [387, 195] width 44 height 15
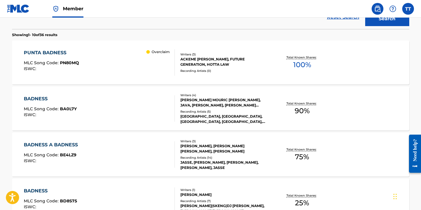
scroll to position [178, 0]
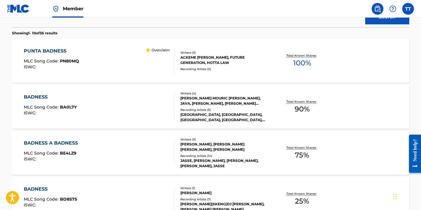
click at [120, 62] on div "PUNTA BADNESS MLC Song Code : PN80MQ ISWC : Overclaim" at bounding box center [99, 61] width 151 height 26
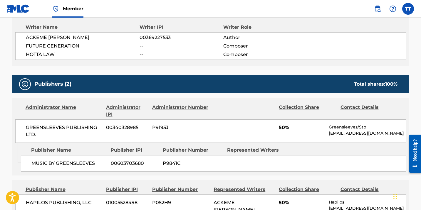
scroll to position [210, 0]
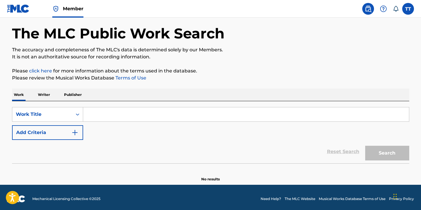
scroll to position [26, 0]
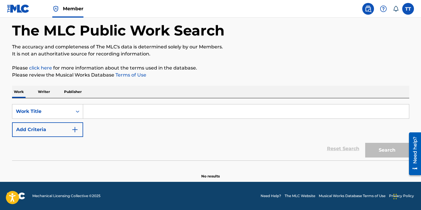
click at [130, 108] on input "Search Form" at bounding box center [245, 111] width 325 height 14
paste input "CHATTY MOUTH"
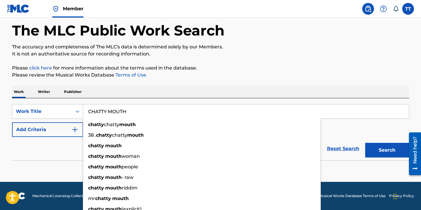
type input "CHATTY MOUTH"
click at [365, 143] on button "Search" at bounding box center [387, 150] width 44 height 15
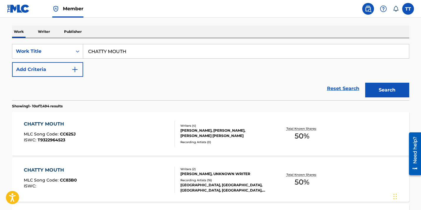
scroll to position [80, 0]
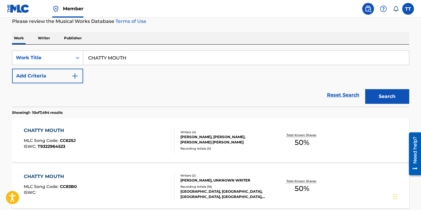
click at [52, 75] on button "Add Criteria" at bounding box center [47, 76] width 71 height 15
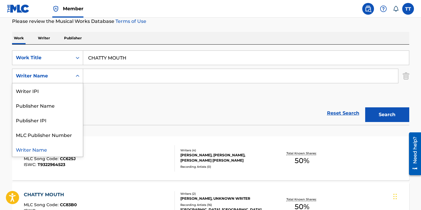
click at [52, 78] on div "Writer Name" at bounding box center [42, 75] width 53 height 7
click at [53, 110] on div "Publisher Name" at bounding box center [47, 105] width 70 height 15
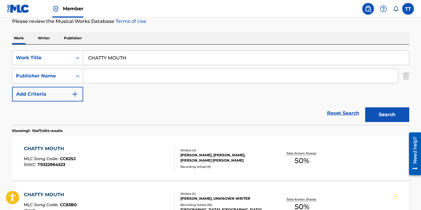
click at [110, 69] on input "Search Form" at bounding box center [240, 76] width 315 height 14
type input "HAPILOS"
click at [365, 107] on button "Search" at bounding box center [387, 114] width 44 height 15
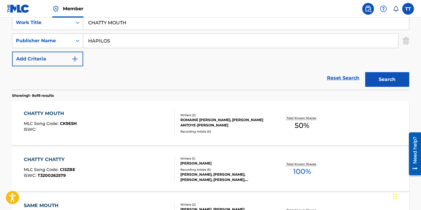
scroll to position [115, 0]
click at [108, 111] on div "CHATTY MOUTH MLC Song Code : CK9E5H ISWC :" at bounding box center [99, 123] width 151 height 26
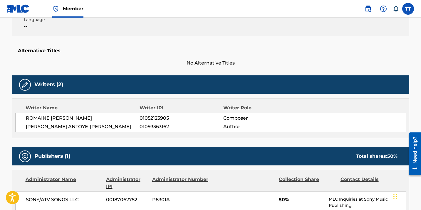
scroll to position [54, 0]
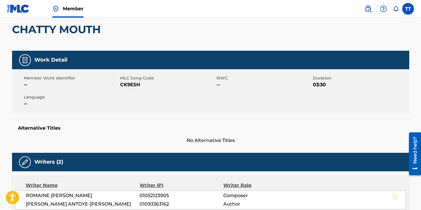
click at [135, 87] on span "CK9E5H" at bounding box center [167, 84] width 95 height 7
copy span "CK9E5H"
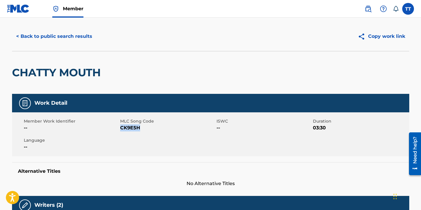
scroll to position [0, 0]
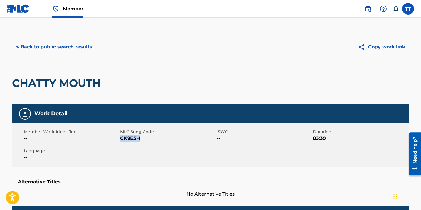
click at [78, 50] on button "< Back to public search results" at bounding box center [54, 47] width 84 height 15
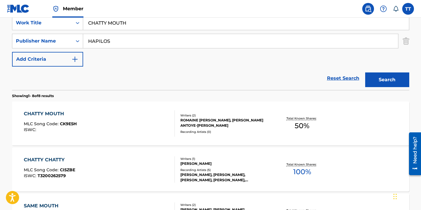
click at [116, 26] on input "CHATTY MOUTH" at bounding box center [245, 23] width 325 height 14
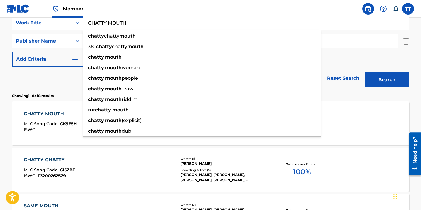
paste input "BERITA"
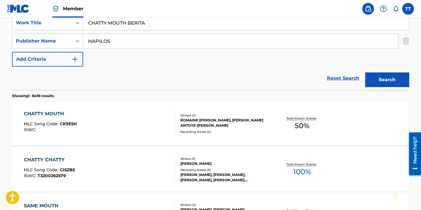
click at [116, 26] on input "CHATTY MOUTH BERITA" at bounding box center [245, 23] width 325 height 14
paste input "Search Form"
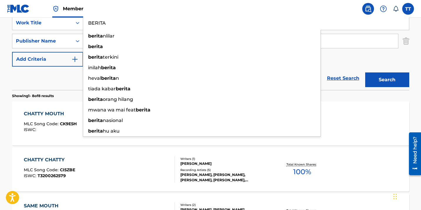
type input "BERITA"
click at [365, 72] on button "Search" at bounding box center [387, 79] width 44 height 15
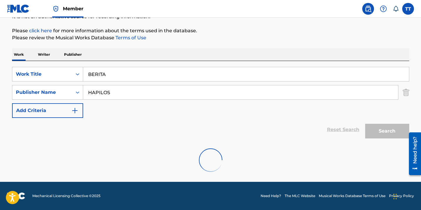
scroll to position [109, 0]
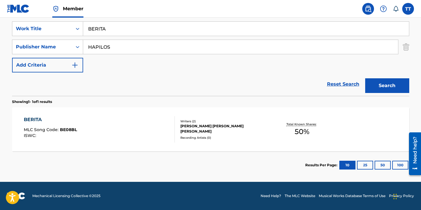
click at [136, 115] on div "BERITA MLC Song Code : BE08BL ISWC : Writers ( 2 ) [PERSON_NAME] [PERSON_NAME] …" at bounding box center [210, 129] width 397 height 44
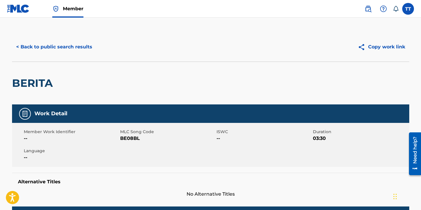
click at [125, 138] on span "BE08BL" at bounding box center [167, 138] width 95 height 7
copy span "BE08BL"
click at [81, 49] on button "< Back to public search results" at bounding box center [54, 47] width 84 height 15
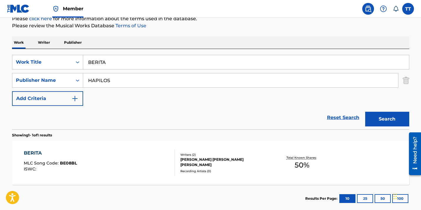
click at [168, 60] on input "BERITA" at bounding box center [245, 62] width 325 height 14
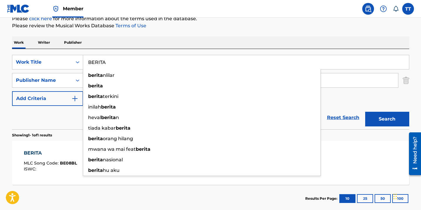
click at [168, 60] on input "BERITA" at bounding box center [245, 62] width 325 height 14
paste input "WAR"
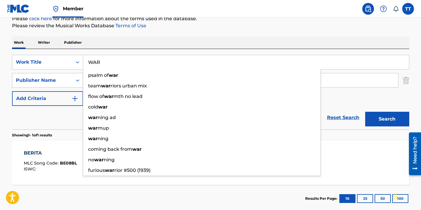
type input "WAR"
click at [365, 112] on button "Search" at bounding box center [387, 119] width 44 height 15
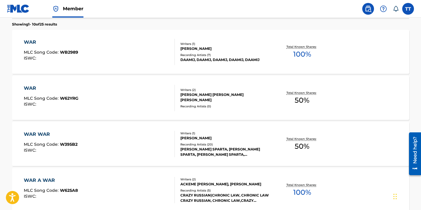
scroll to position [189, 0]
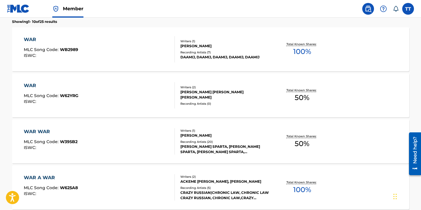
click at [159, 88] on div "WAR MLC Song Code : W62YRG ISWC :" at bounding box center [99, 95] width 151 height 26
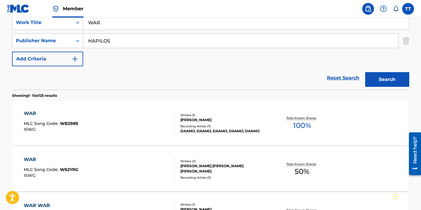
scroll to position [106, 0]
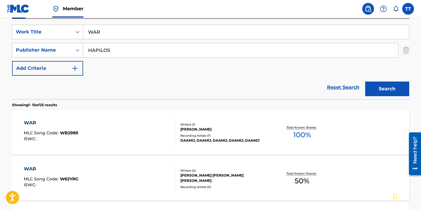
click at [116, 31] on input "WAR" at bounding box center [245, 32] width 325 height 14
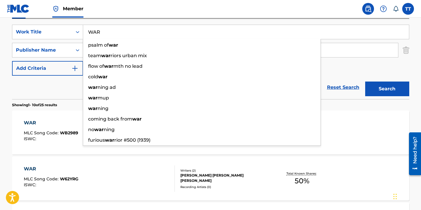
click at [116, 31] on input "WAR" at bounding box center [245, 32] width 325 height 14
click at [115, 31] on input "WAR" at bounding box center [245, 32] width 325 height 14
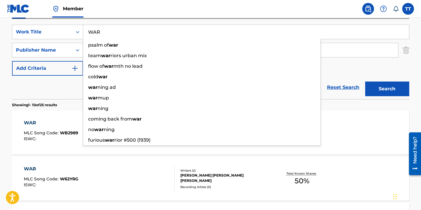
paste input "GEAR SHIFT"
type input "GEAR SHIFT"
click at [365, 82] on button "Search" at bounding box center [387, 89] width 44 height 15
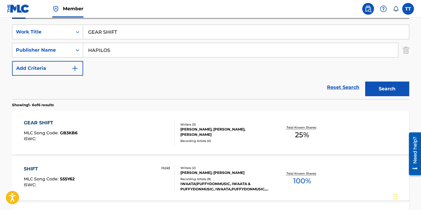
click at [149, 128] on div "GEAR SHIFT MLC Song Code : GB3KB6 ISWC :" at bounding box center [99, 132] width 151 height 26
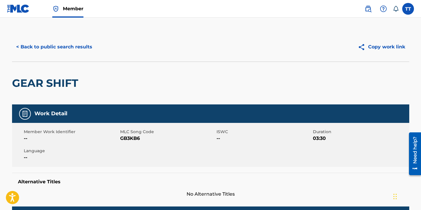
click at [126, 137] on span "GB3KB6" at bounding box center [167, 138] width 95 height 7
copy span "GB3KB6"
click at [73, 53] on button "< Back to public search results" at bounding box center [54, 47] width 84 height 15
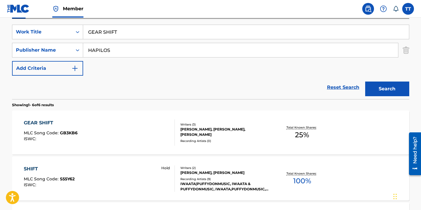
click at [115, 37] on input "GEAR SHIFT" at bounding box center [245, 32] width 325 height 14
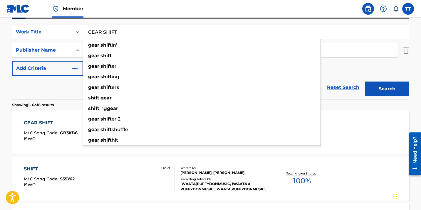
click at [115, 37] on input "GEAR SHIFT" at bounding box center [245, 32] width 325 height 14
paste input "ANGRY"
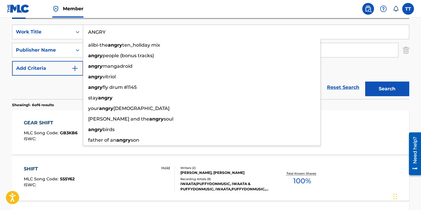
type input "ANGRY"
click at [365, 82] on button "Search" at bounding box center [387, 89] width 44 height 15
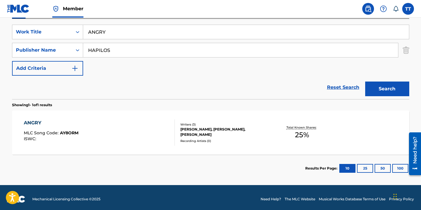
scroll to position [106, 0]
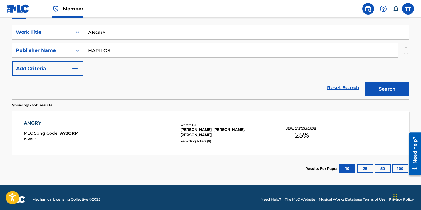
click at [122, 124] on div "ANGRY MLC Song Code : AY8ORM ISWC :" at bounding box center [99, 133] width 151 height 26
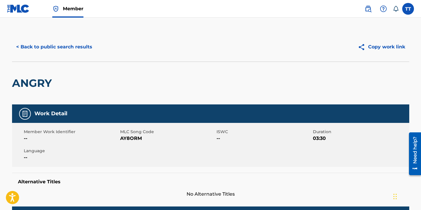
click at [137, 140] on span "AY8ORM" at bounding box center [167, 138] width 95 height 7
copy span "AY8ORM"
click at [76, 46] on button "< Back to public search results" at bounding box center [54, 47] width 84 height 15
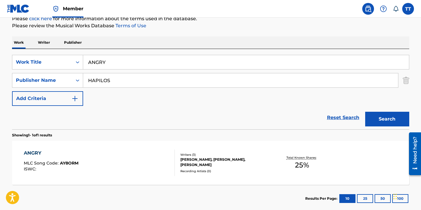
click at [112, 63] on input "ANGRY" at bounding box center [245, 62] width 325 height 14
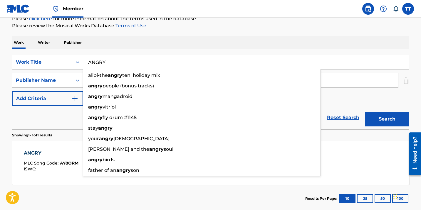
click at [112, 63] on input "ANGRY" at bounding box center [245, 62] width 325 height 14
paste input "DISGRACE"
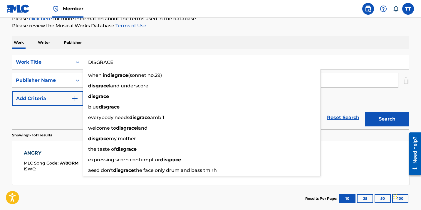
type input "DISGRACE"
click at [365, 112] on button "Search" at bounding box center [387, 119] width 44 height 15
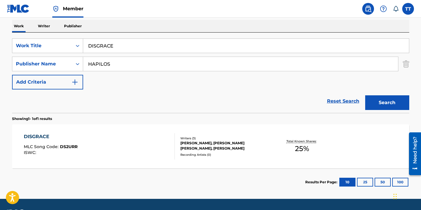
scroll to position [109, 0]
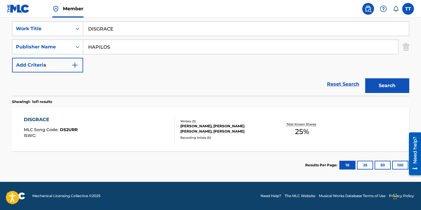
click at [117, 126] on div "DISGRACE MLC Song Code : DS2URR ISWC :" at bounding box center [99, 129] width 151 height 26
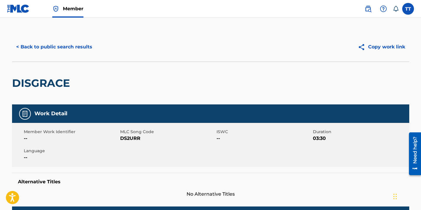
click at [129, 135] on span "DS2URR" at bounding box center [167, 138] width 95 height 7
copy span "DS2URR"
click at [89, 52] on button "< Back to public search results" at bounding box center [54, 47] width 84 height 15
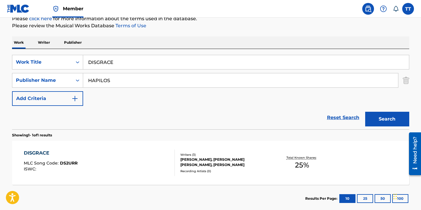
click at [123, 61] on input "DISGRACE" at bounding box center [245, 62] width 325 height 14
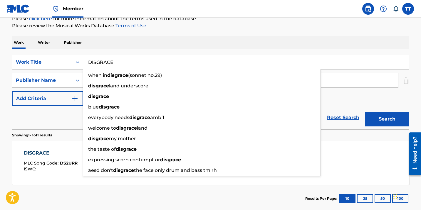
click at [123, 61] on input "DISGRACE" at bounding box center [245, 62] width 325 height 14
paste input "PARTY STAR"
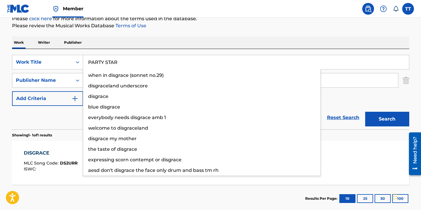
type input "PARTY STAR"
click at [365, 112] on button "Search" at bounding box center [387, 119] width 44 height 15
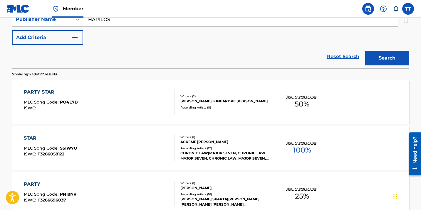
scroll to position [155, 0]
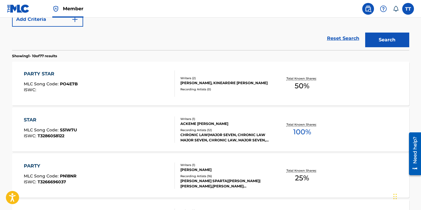
click at [137, 83] on div "PARTY STAR MLC Song Code : PO4E7B ISWC :" at bounding box center [99, 83] width 151 height 26
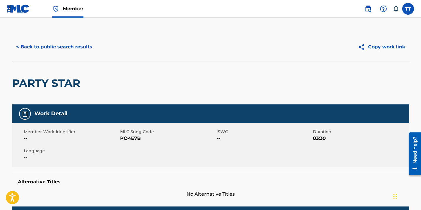
click at [76, 46] on button "< Back to public search results" at bounding box center [54, 47] width 84 height 15
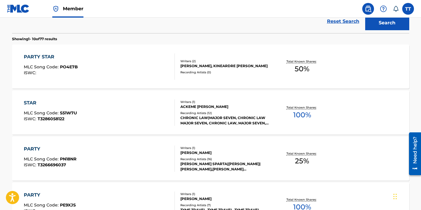
scroll to position [170, 0]
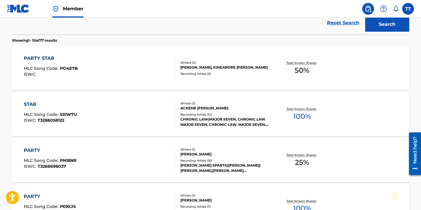
click at [89, 77] on div "PARTY STAR MLC Song Code : PO4E7B ISWC :" at bounding box center [99, 68] width 151 height 26
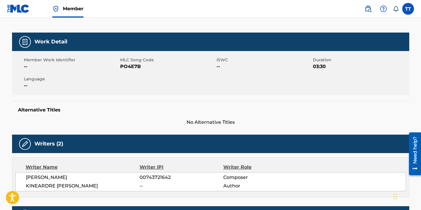
scroll to position [71, 0]
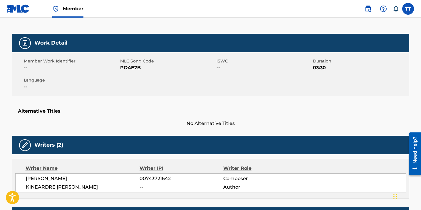
click at [128, 69] on span "PO4E7B" at bounding box center [167, 67] width 95 height 7
copy span "PO4E7B"
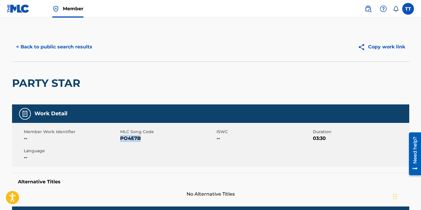
click at [78, 52] on button "< Back to public search results" at bounding box center [54, 47] width 84 height 15
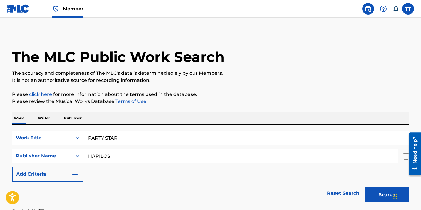
click at [104, 131] on input "PARTY STAR" at bounding box center [245, 138] width 325 height 14
click at [104, 132] on input "PARTY STAR" at bounding box center [245, 138] width 325 height 14
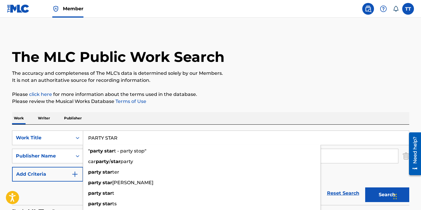
paste input "JUMP ON & JUMP OFF BACK"
click at [365, 188] on button "Search" at bounding box center [387, 195] width 44 height 15
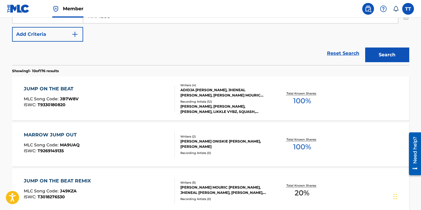
scroll to position [82, 0]
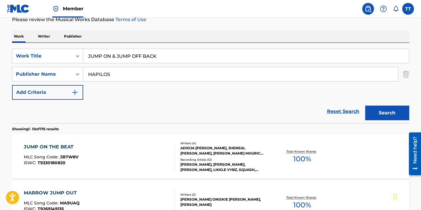
drag, startPoint x: 113, startPoint y: 58, endPoint x: 180, endPoint y: 49, distance: 67.2
click at [179, 52] on input "JUMP ON & JUMP OFF BACK" at bounding box center [245, 56] width 325 height 14
click at [109, 66] on div "SearchWithCriteria1da8d55f-5bd8-4c6f-bb58-e099d99dfed6 Work Title JUMP ON & JUM…" at bounding box center [210, 74] width 397 height 51
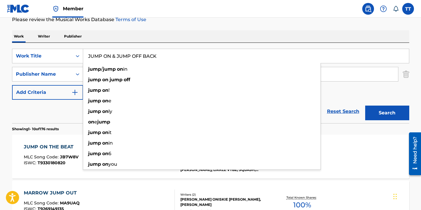
drag, startPoint x: 158, startPoint y: 57, endPoint x: 113, endPoint y: 54, distance: 45.6
click at [113, 55] on input "JUMP ON & JUMP OFF BACK" at bounding box center [245, 56] width 325 height 14
click at [365, 106] on button "Search" at bounding box center [387, 113] width 44 height 15
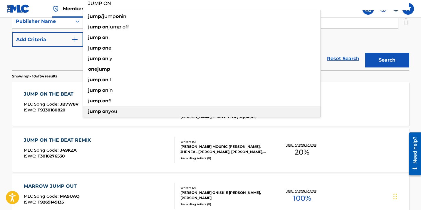
scroll to position [126, 0]
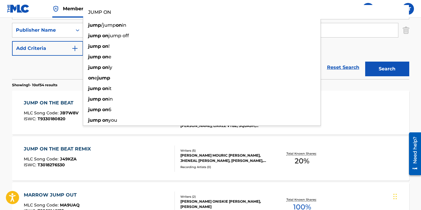
click at [105, 12] on input "JUMP ON" at bounding box center [245, 12] width 325 height 14
paste input "AFFECTION"
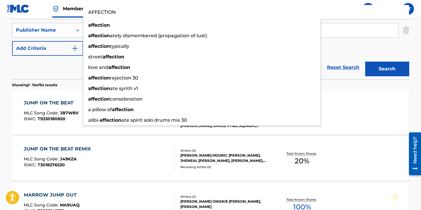
click at [365, 62] on button "Search" at bounding box center [387, 69] width 44 height 15
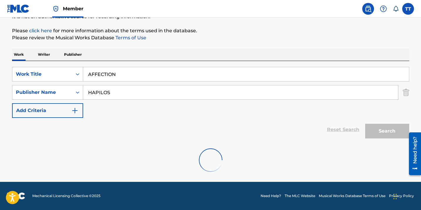
scroll to position [45, 0]
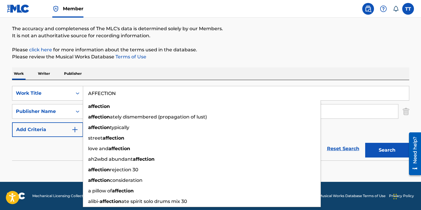
click at [101, 95] on input "AFFECTION" at bounding box center [245, 93] width 325 height 14
paste input "CANNABIS"
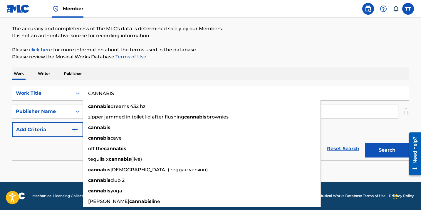
click at [365, 143] on button "Search" at bounding box center [387, 150] width 44 height 15
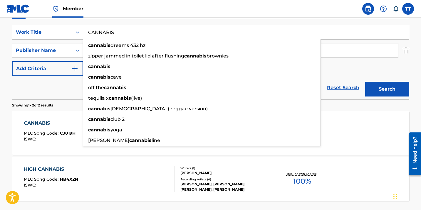
scroll to position [99, 0]
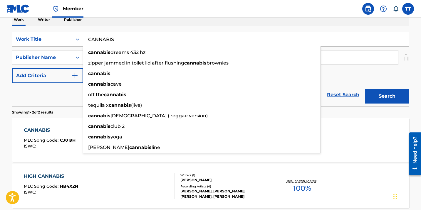
click at [114, 39] on input "CANNABIS" at bounding box center [245, 39] width 325 height 14
paste input "ENEMIE"
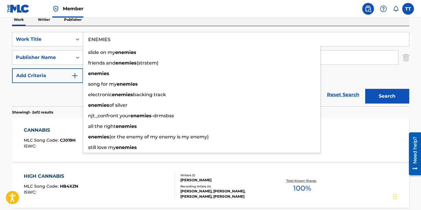
type input "ENEMIES"
click at [365, 89] on button "Search" at bounding box center [387, 96] width 44 height 15
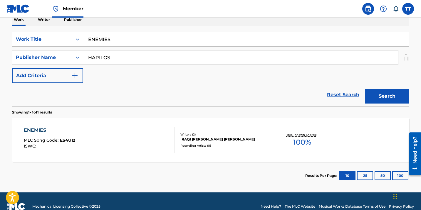
scroll to position [109, 0]
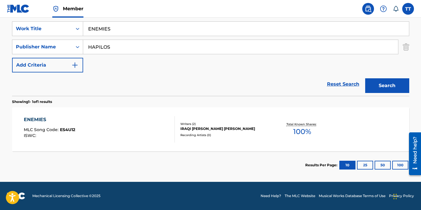
click at [83, 175] on section "Results Per Page: 10 25 50 100" at bounding box center [210, 165] width 397 height 28
click at [75, 131] on div "ENEMIES MLC Song Code : ES4U12 ISWC :" at bounding box center [99, 129] width 151 height 26
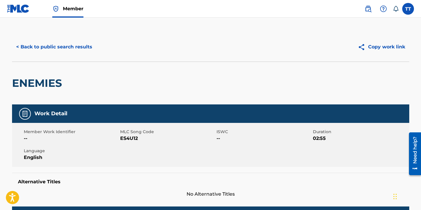
click at [37, 47] on button "< Back to public search results" at bounding box center [54, 47] width 84 height 15
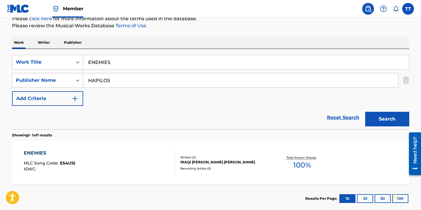
click at [103, 67] on input "ENEMIES" at bounding box center [245, 62] width 325 height 14
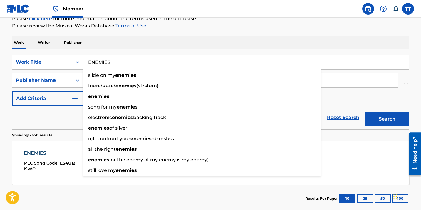
click at [103, 67] on input "ENEMIES" at bounding box center [245, 62] width 325 height 14
paste input "IT’S ALL LOVE"
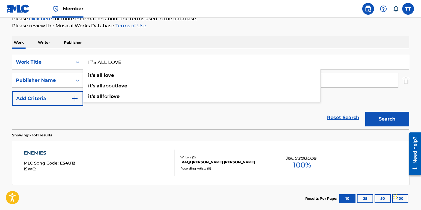
type input "IT’S ALL LOVE"
click at [365, 112] on button "Search" at bounding box center [387, 119] width 44 height 15
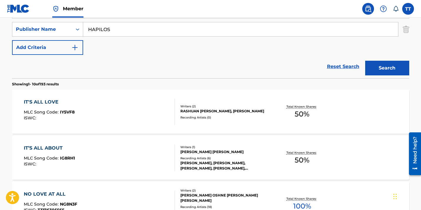
scroll to position [131, 0]
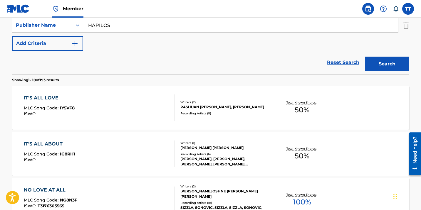
click at [124, 108] on div "IT'S ALL LOVE MLC Song Code : IY5VF8 ISWC :" at bounding box center [99, 107] width 151 height 26
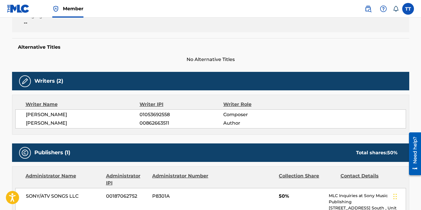
scroll to position [82, 0]
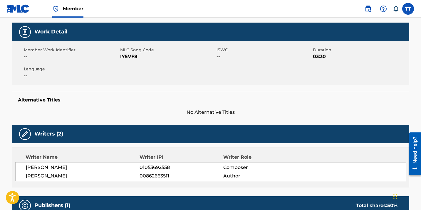
click at [127, 58] on span "IY5VF8" at bounding box center [167, 56] width 95 height 7
copy span "IY5VF8"
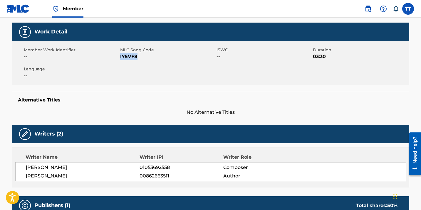
scroll to position [0, 0]
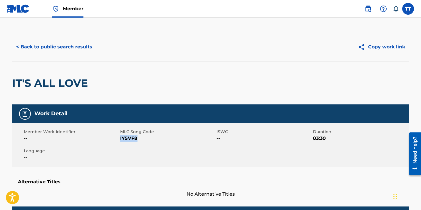
click at [59, 47] on button "< Back to public search results" at bounding box center [54, 47] width 84 height 15
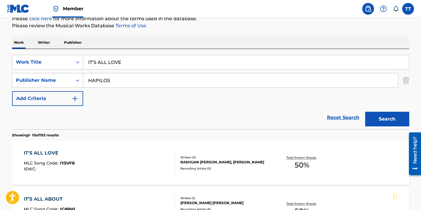
scroll to position [50, 0]
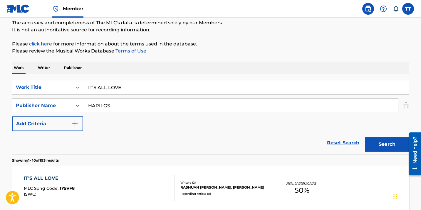
click at [101, 85] on input "IT’S ALL LOVE" at bounding box center [245, 87] width 325 height 14
paste input "[PERSON_NAME]"
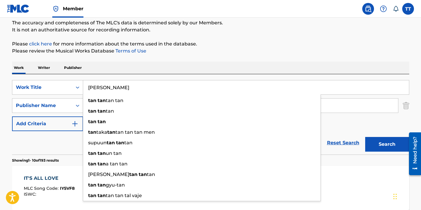
type input "[PERSON_NAME]"
click at [365, 137] on button "Search" at bounding box center [387, 144] width 44 height 15
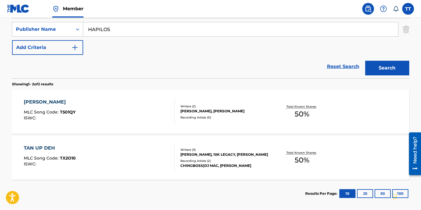
scroll to position [142, 0]
